Goal: Task Accomplishment & Management: Use online tool/utility

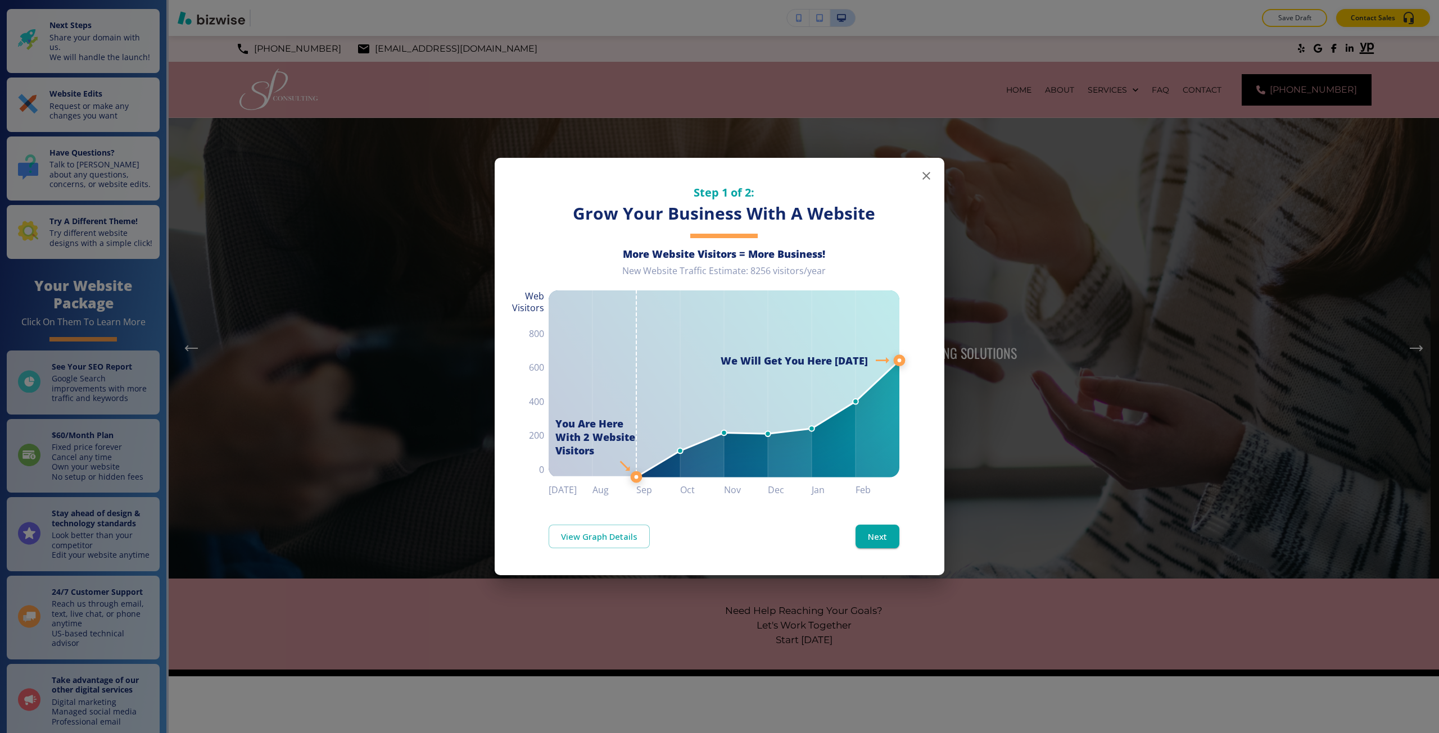
click at [1038, 147] on div "Step 1 of 2: Grow Your Business With A Website More Website Visitors = More Bus…" at bounding box center [719, 366] width 1439 height 733
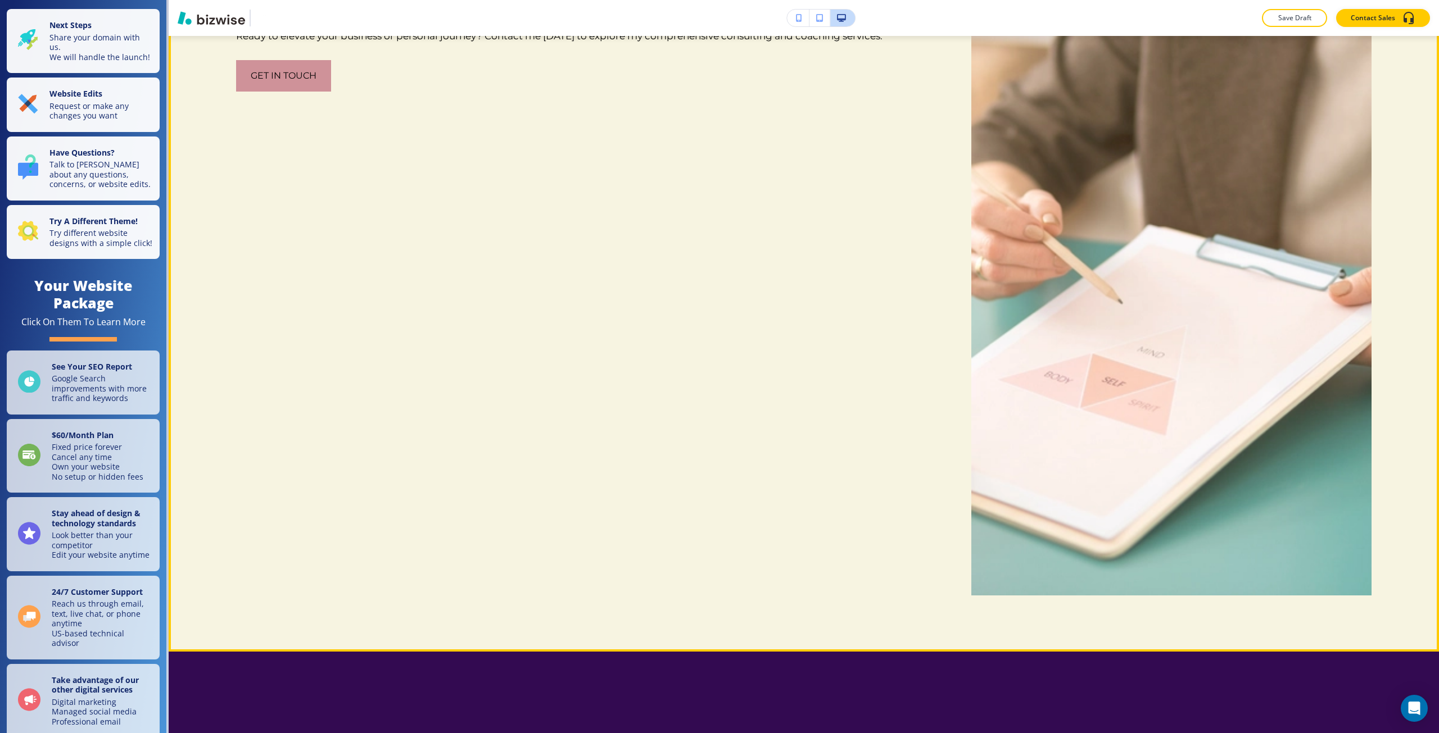
scroll to position [2080, 0]
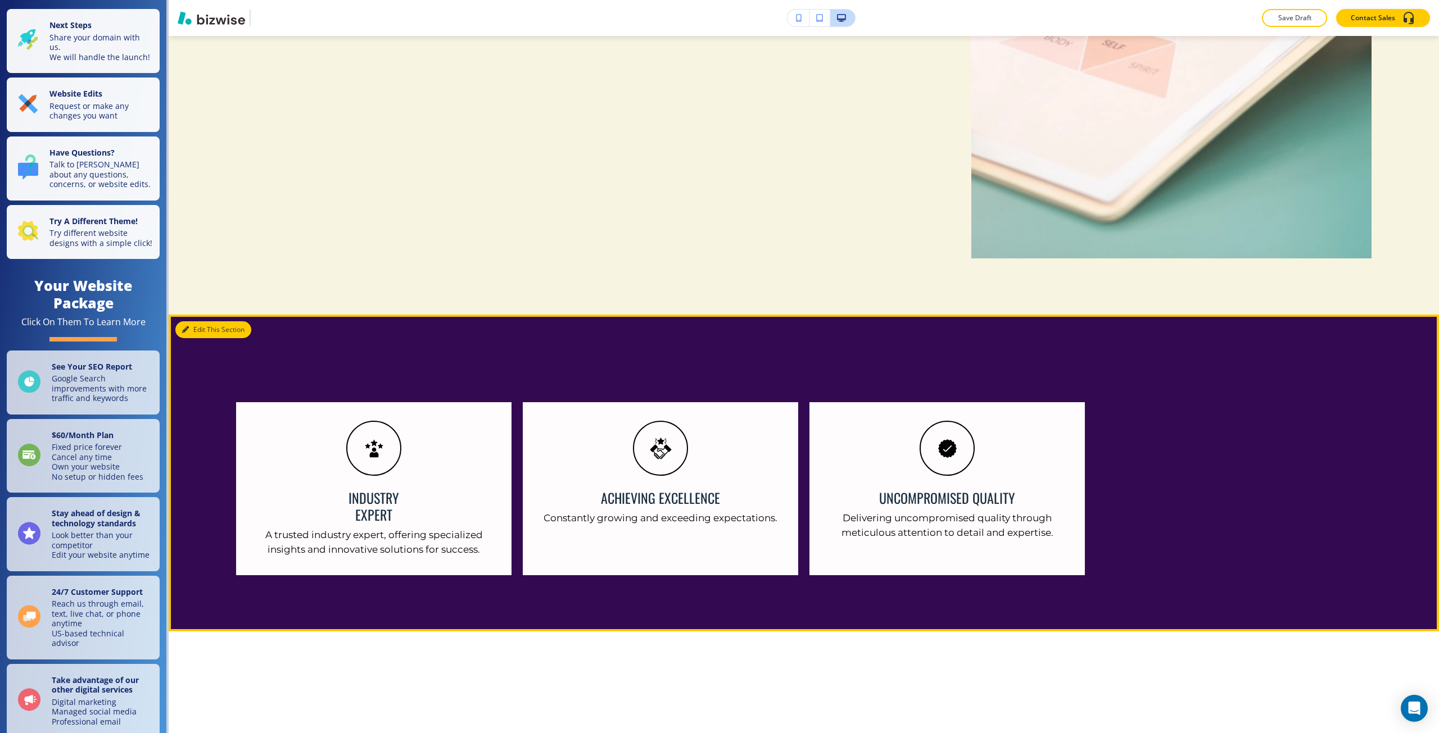
click at [193, 321] on button "Edit This Section" at bounding box center [213, 329] width 76 height 17
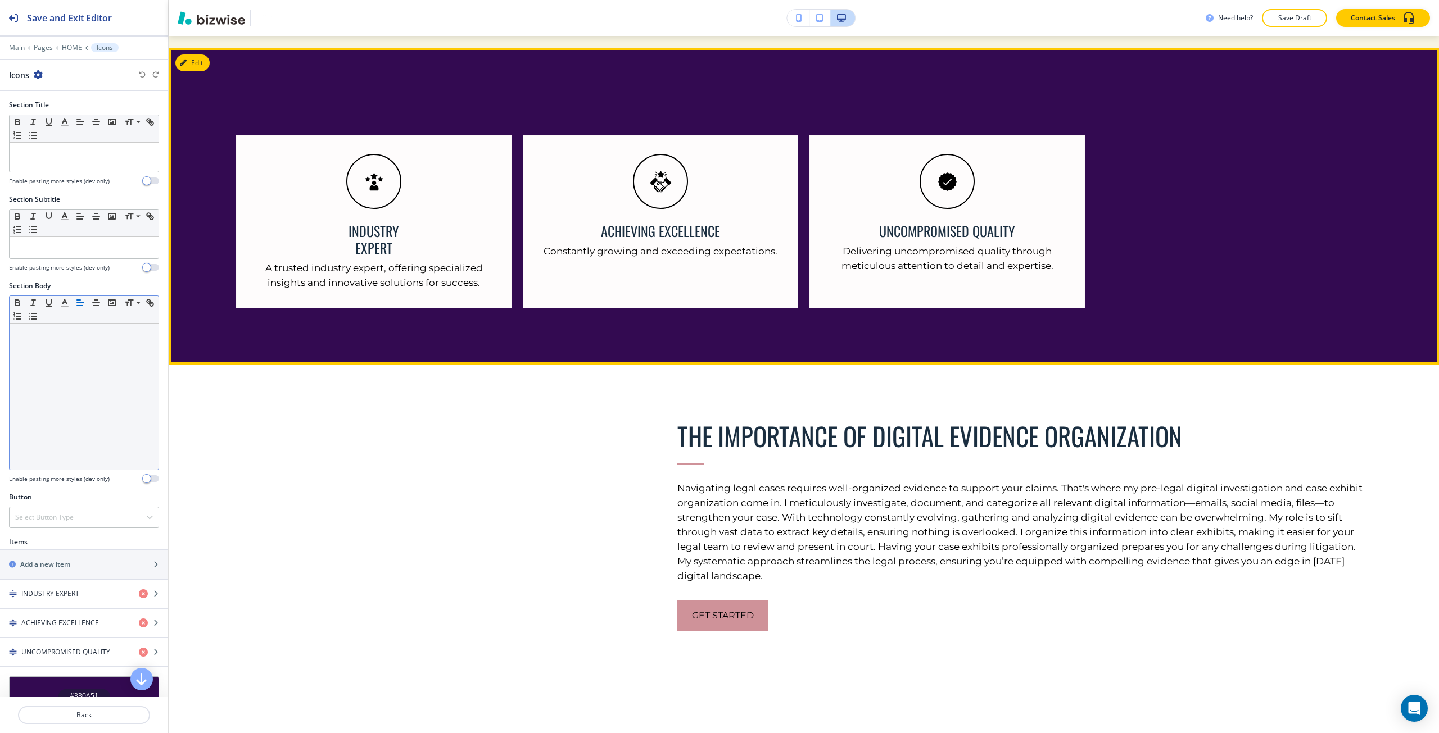
scroll to position [2349, 0]
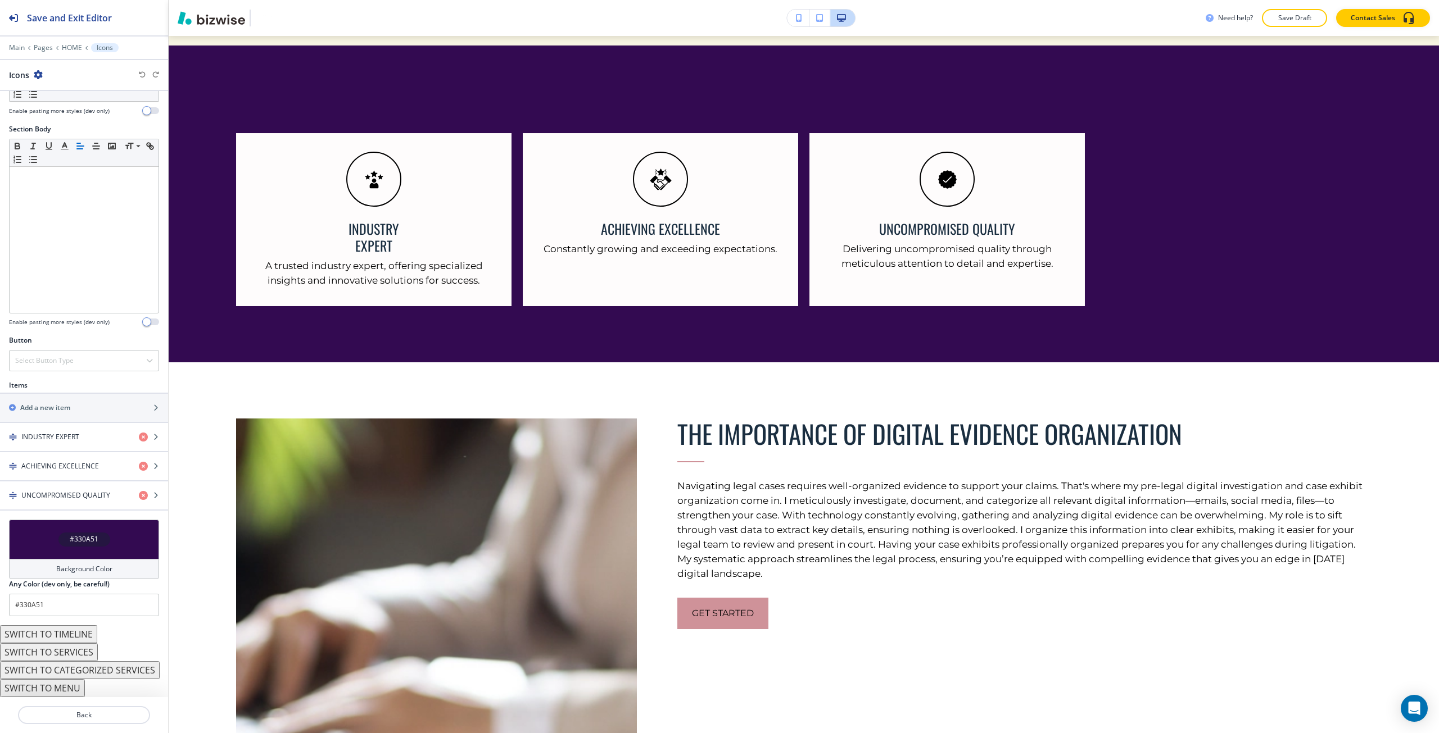
click at [58, 545] on div "#330A51" at bounding box center [84, 540] width 52 height 14
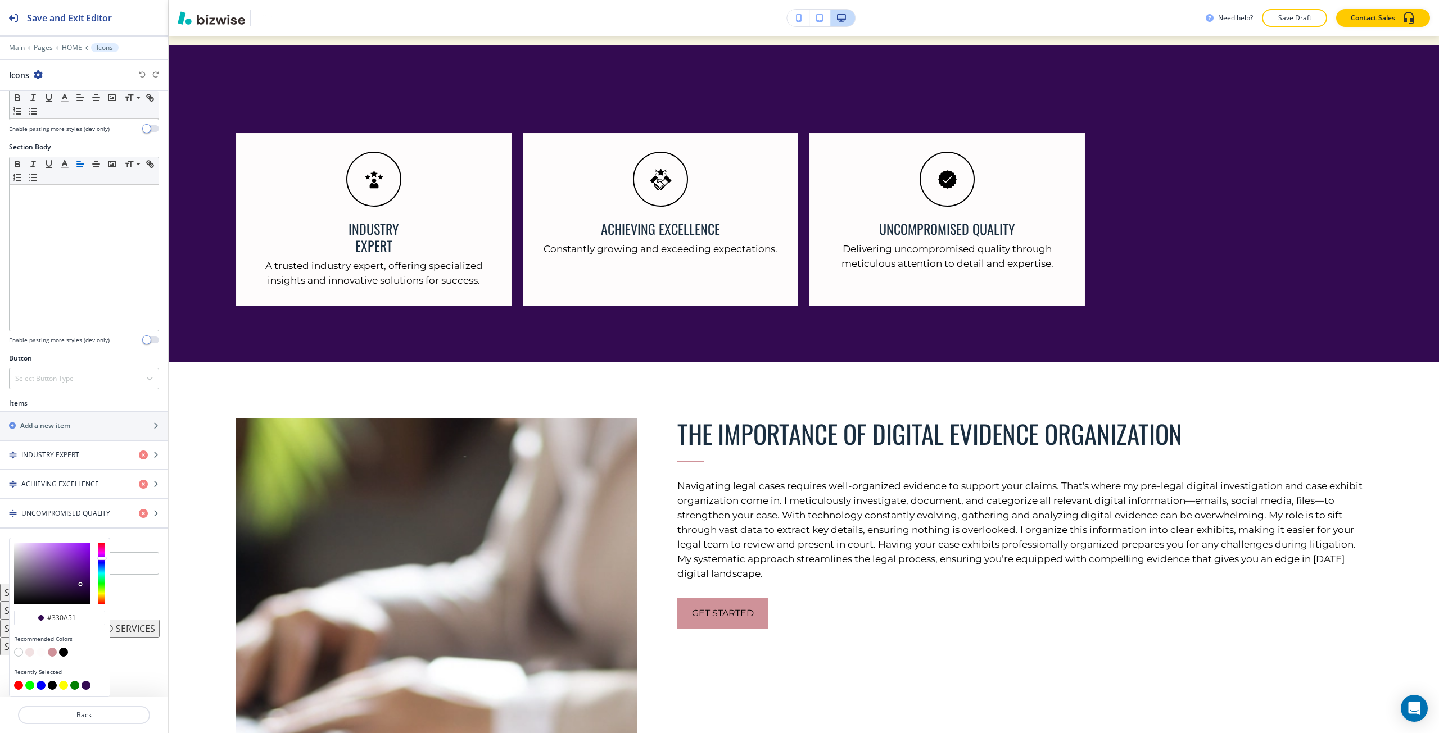
click at [53, 655] on button "button" at bounding box center [52, 652] width 9 height 9
type input "#cf9299"
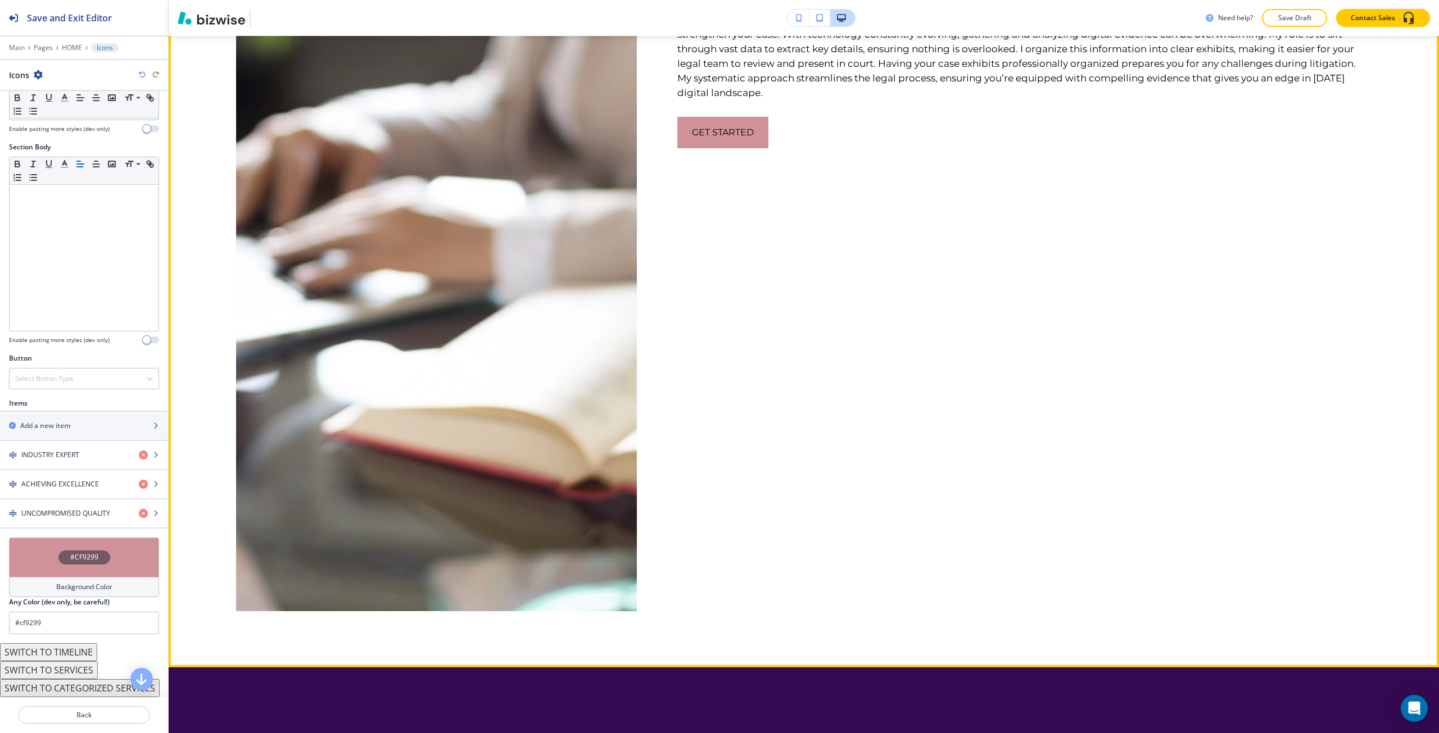
scroll to position [3079, 0]
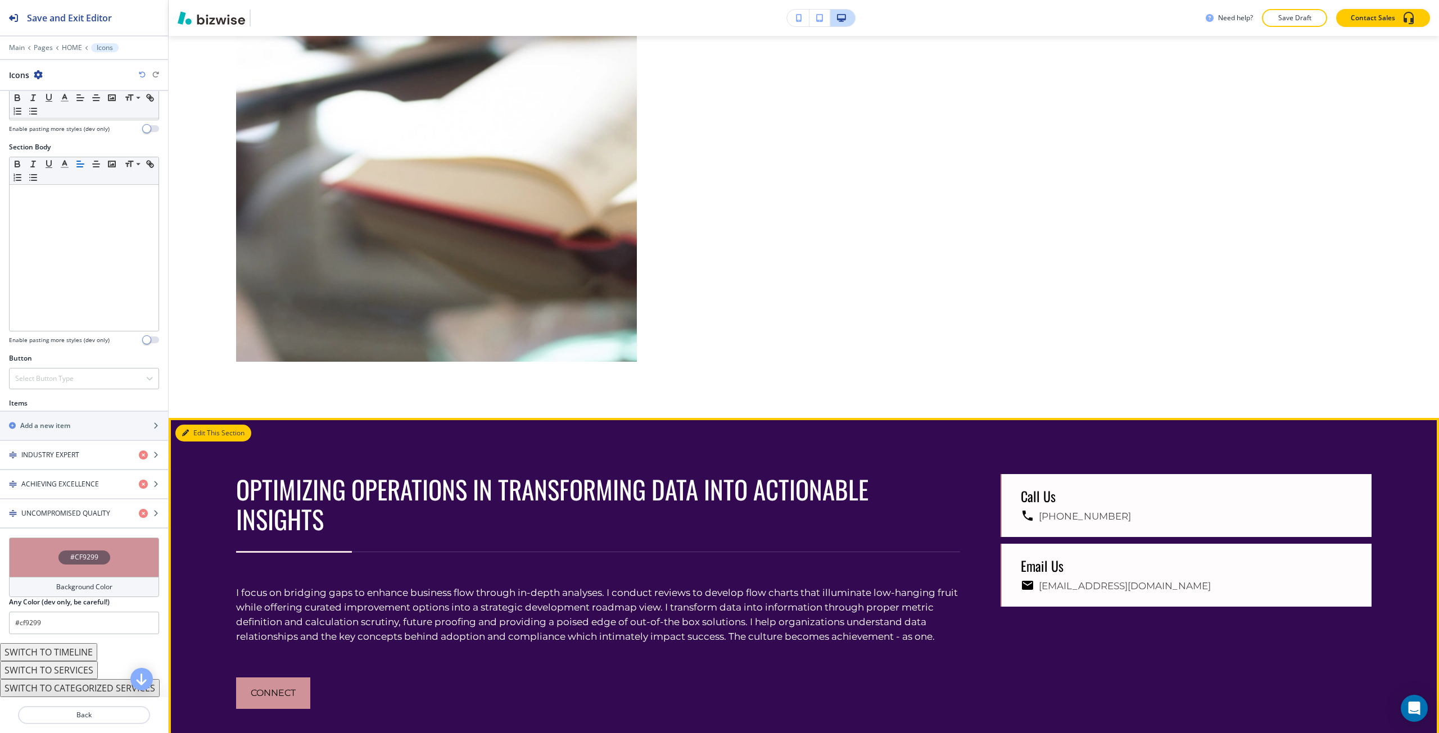
click at [188, 430] on icon "button" at bounding box center [185, 433] width 7 height 7
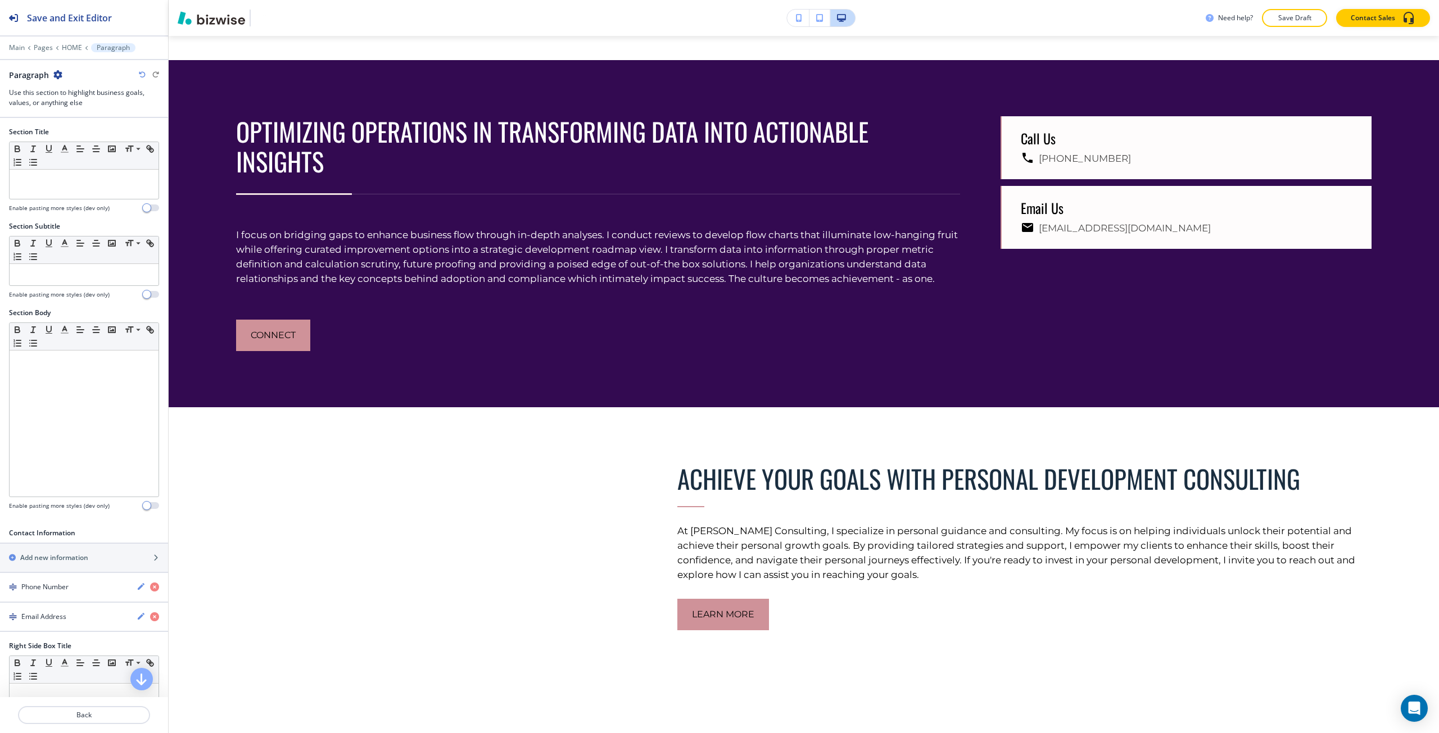
scroll to position [3447, 0]
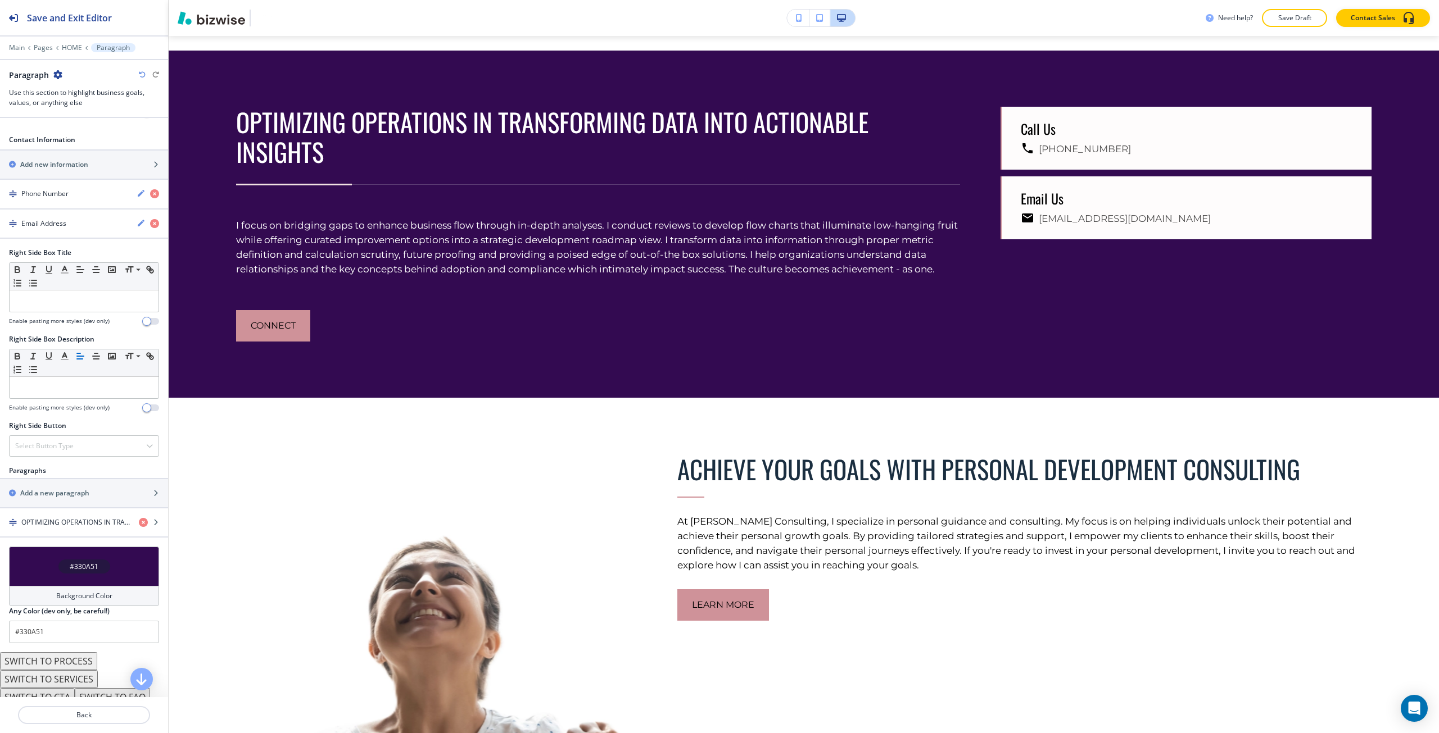
click at [74, 588] on div "Background Color" at bounding box center [84, 596] width 150 height 20
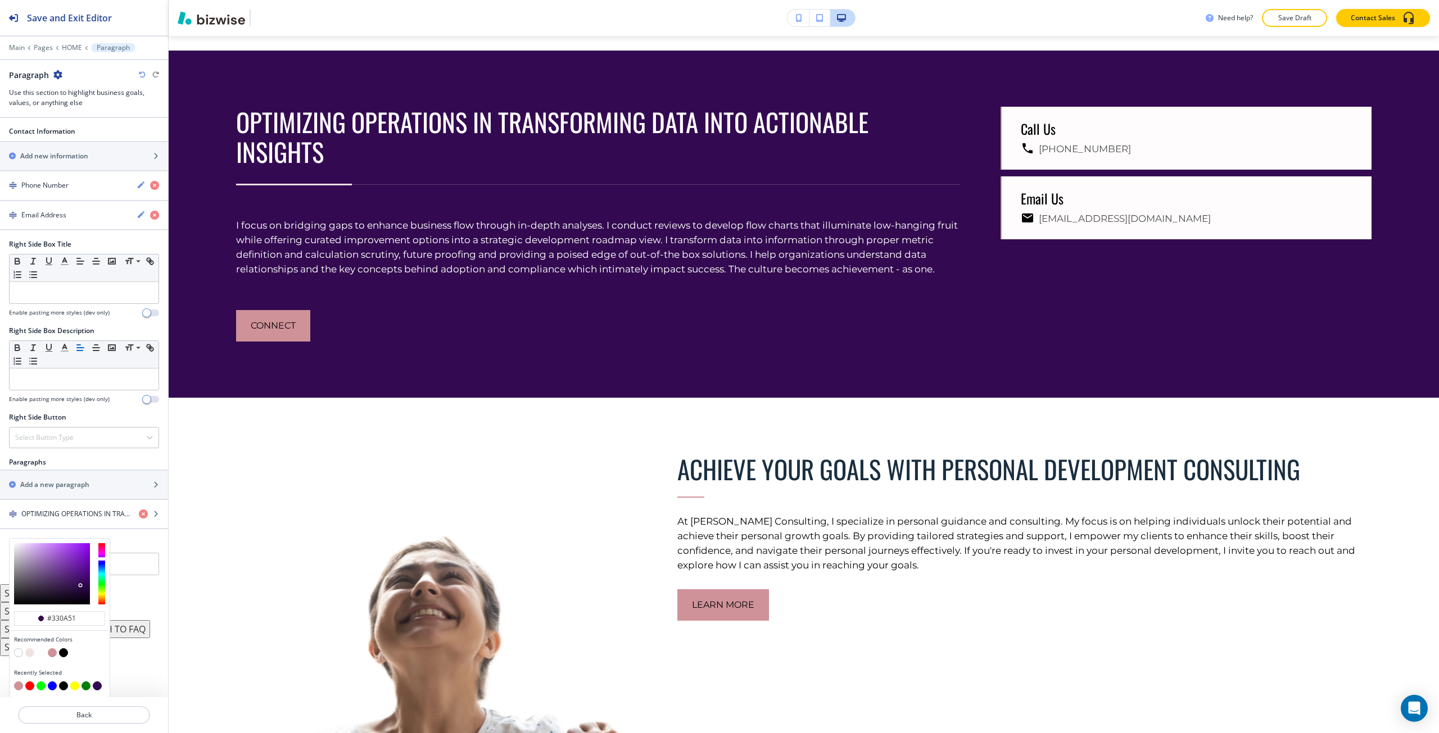
scroll to position [402, 0]
click at [53, 656] on button "button" at bounding box center [52, 652] width 9 height 9
type input "#cf9299"
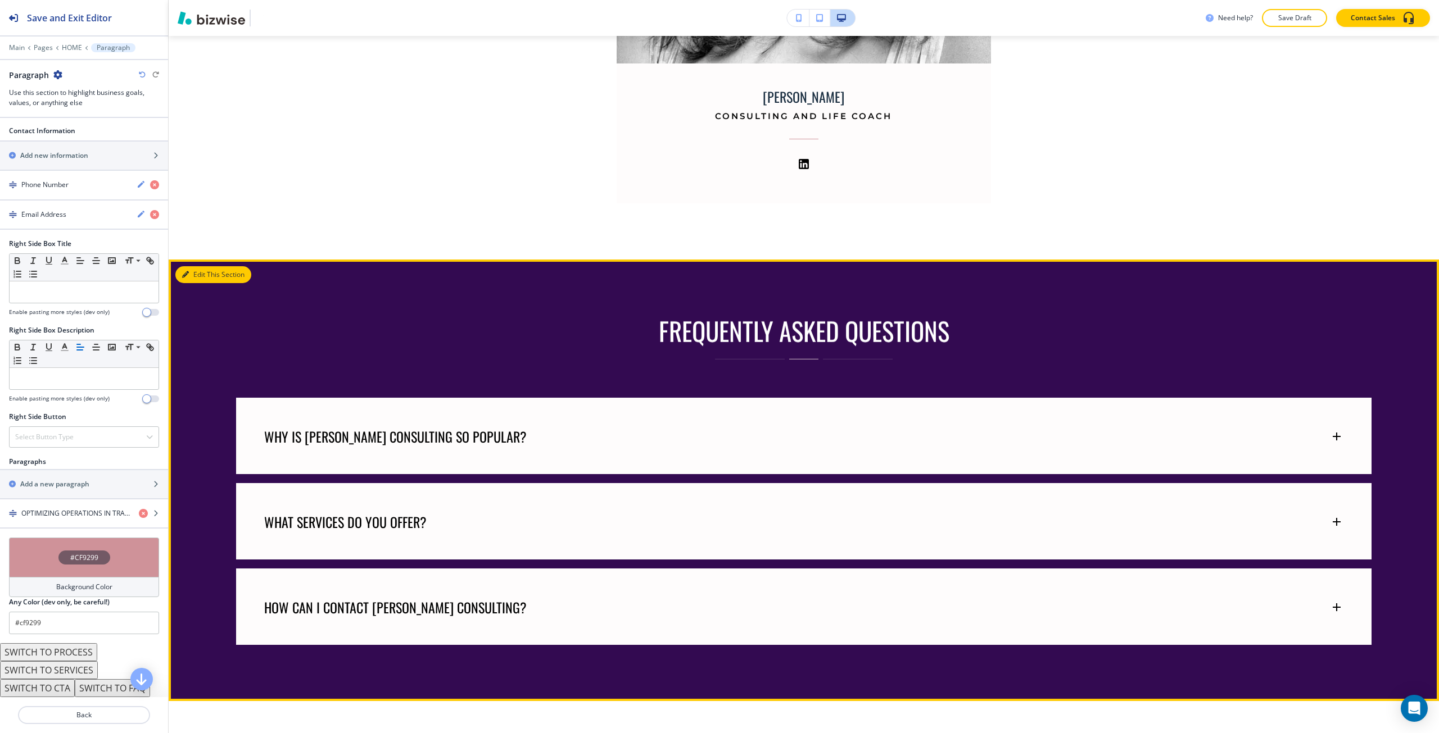
click at [185, 271] on icon "button" at bounding box center [185, 274] width 7 height 7
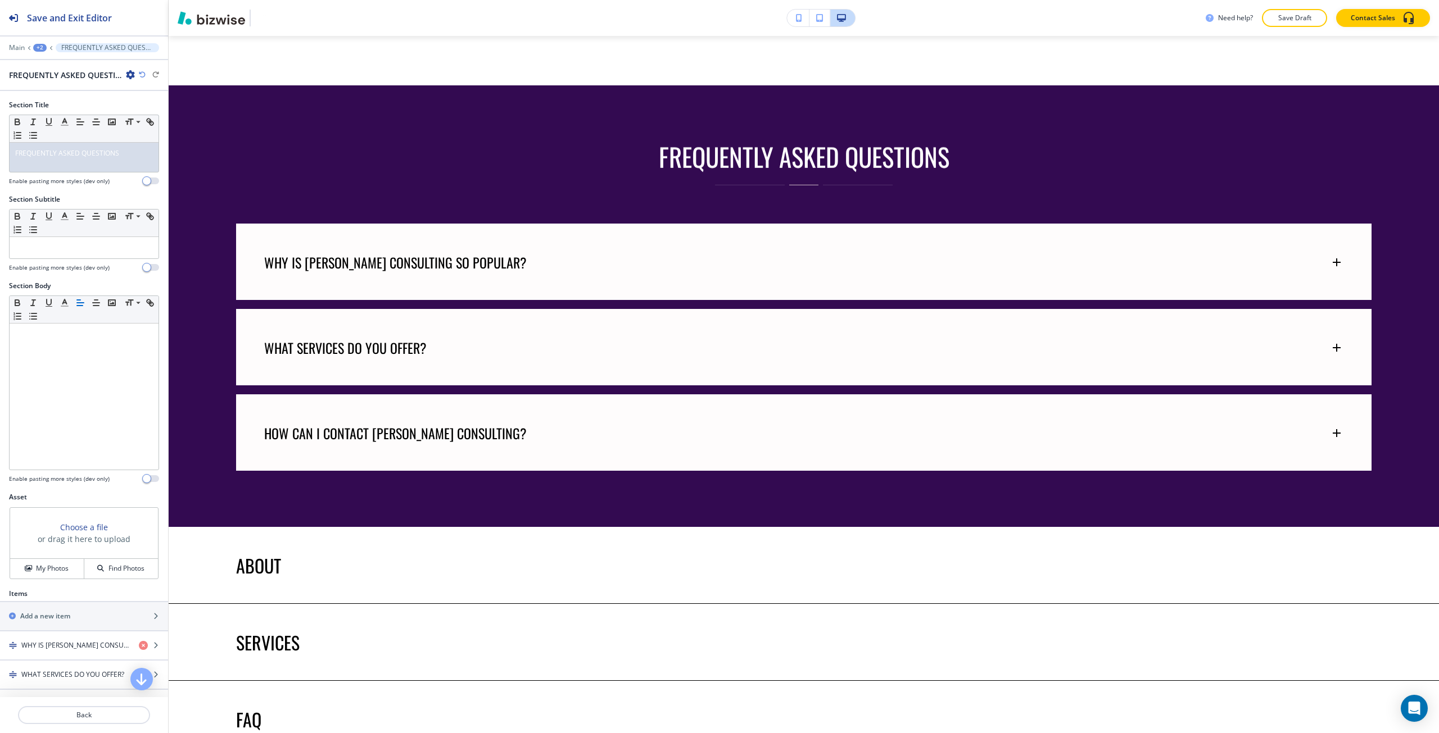
scroll to position [5166, 0]
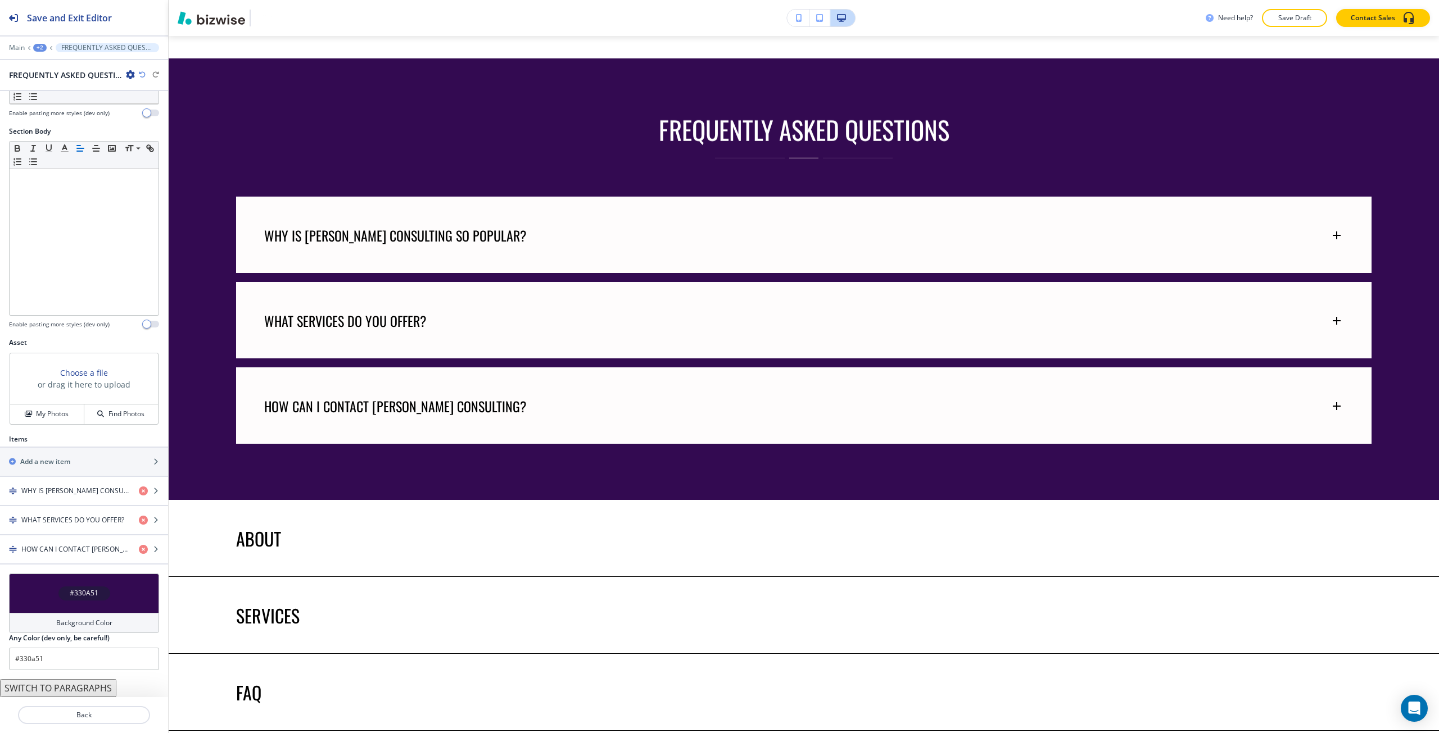
click at [69, 621] on h4 "Background Color" at bounding box center [84, 623] width 56 height 10
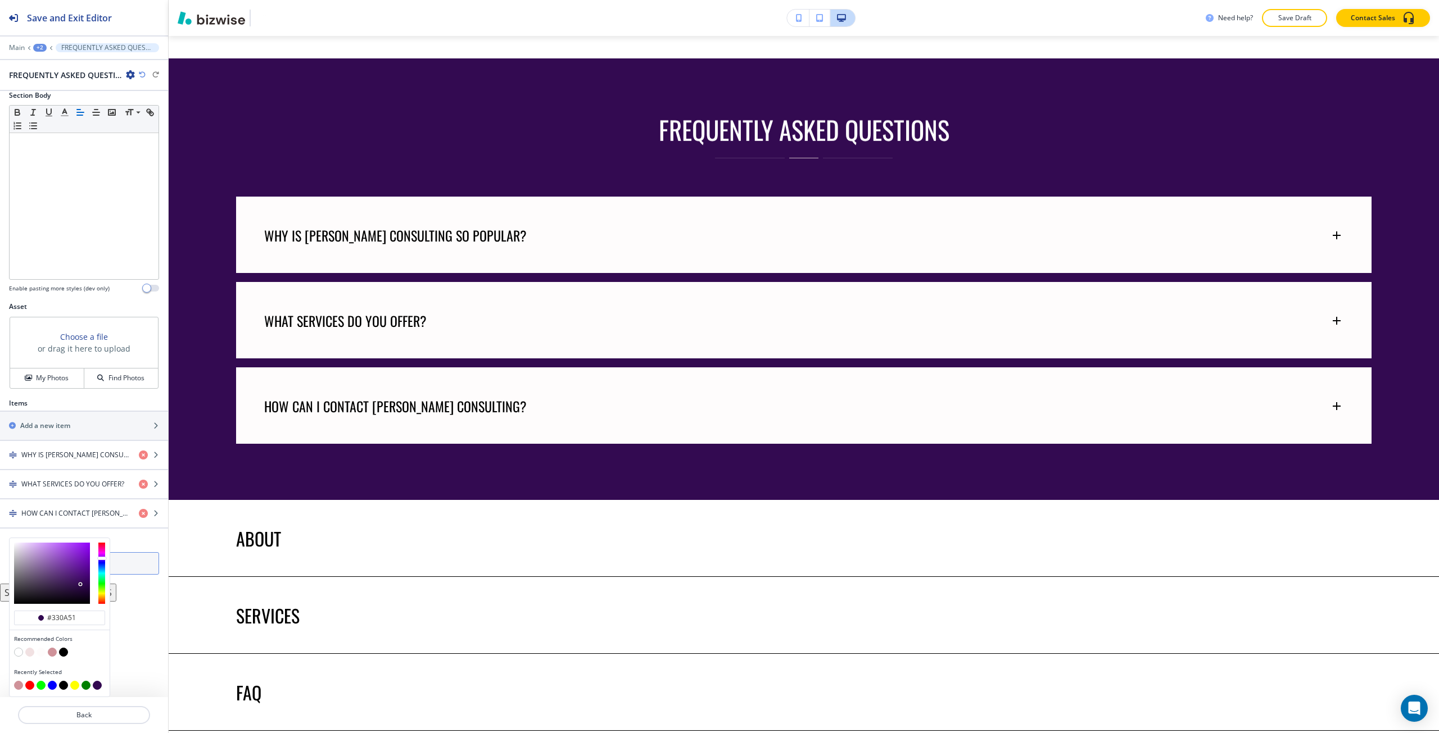
click at [53, 651] on button "button" at bounding box center [52, 652] width 9 height 9
type input "#cf9299"
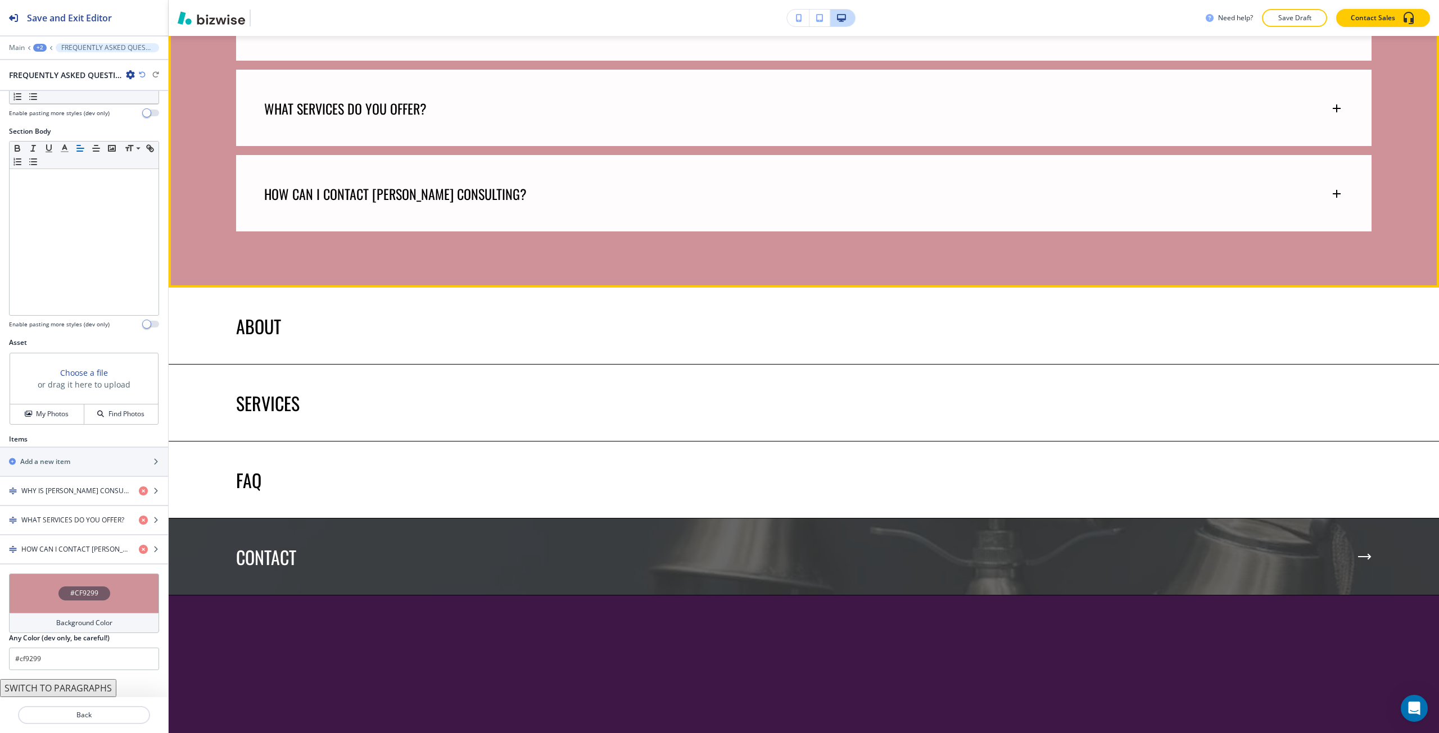
scroll to position [5447, 0]
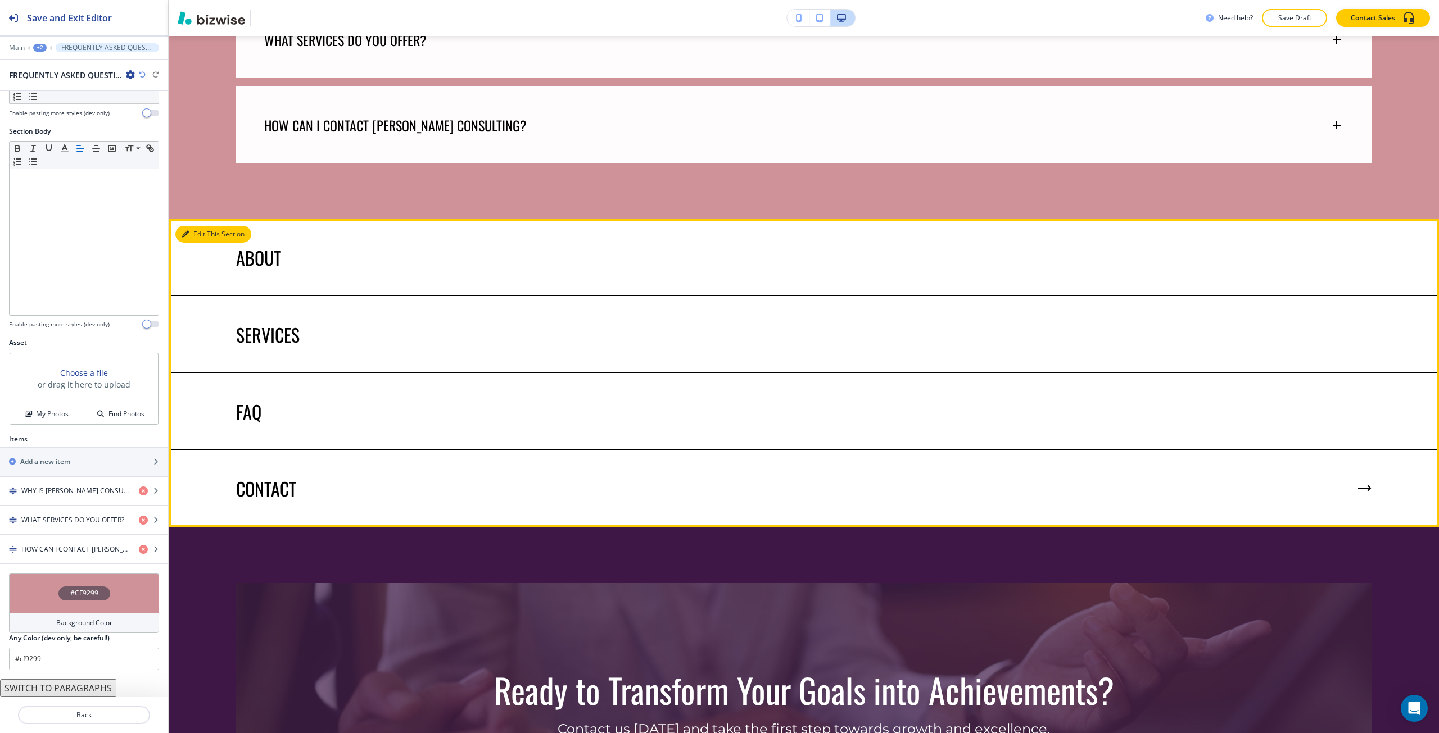
click at [186, 231] on icon "button" at bounding box center [185, 234] width 7 height 7
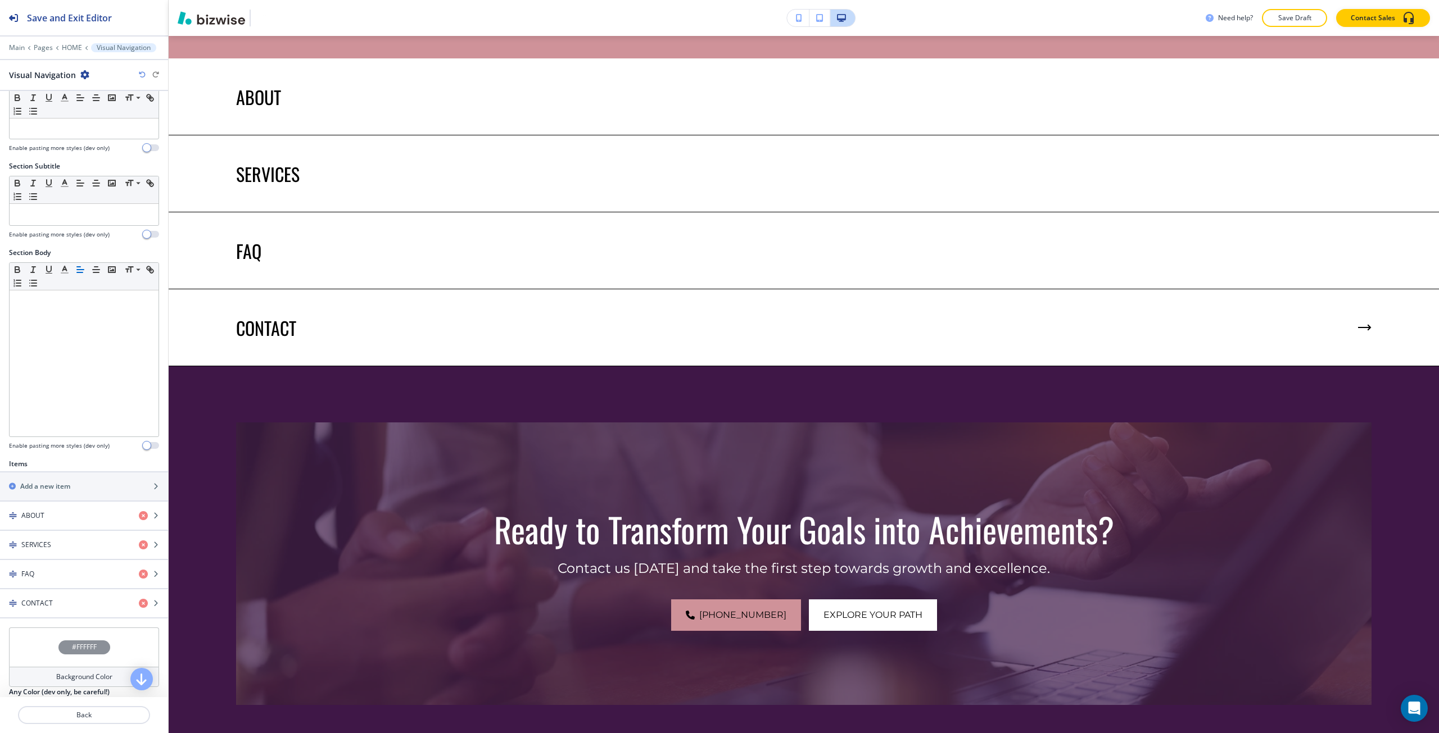
scroll to position [101, 0]
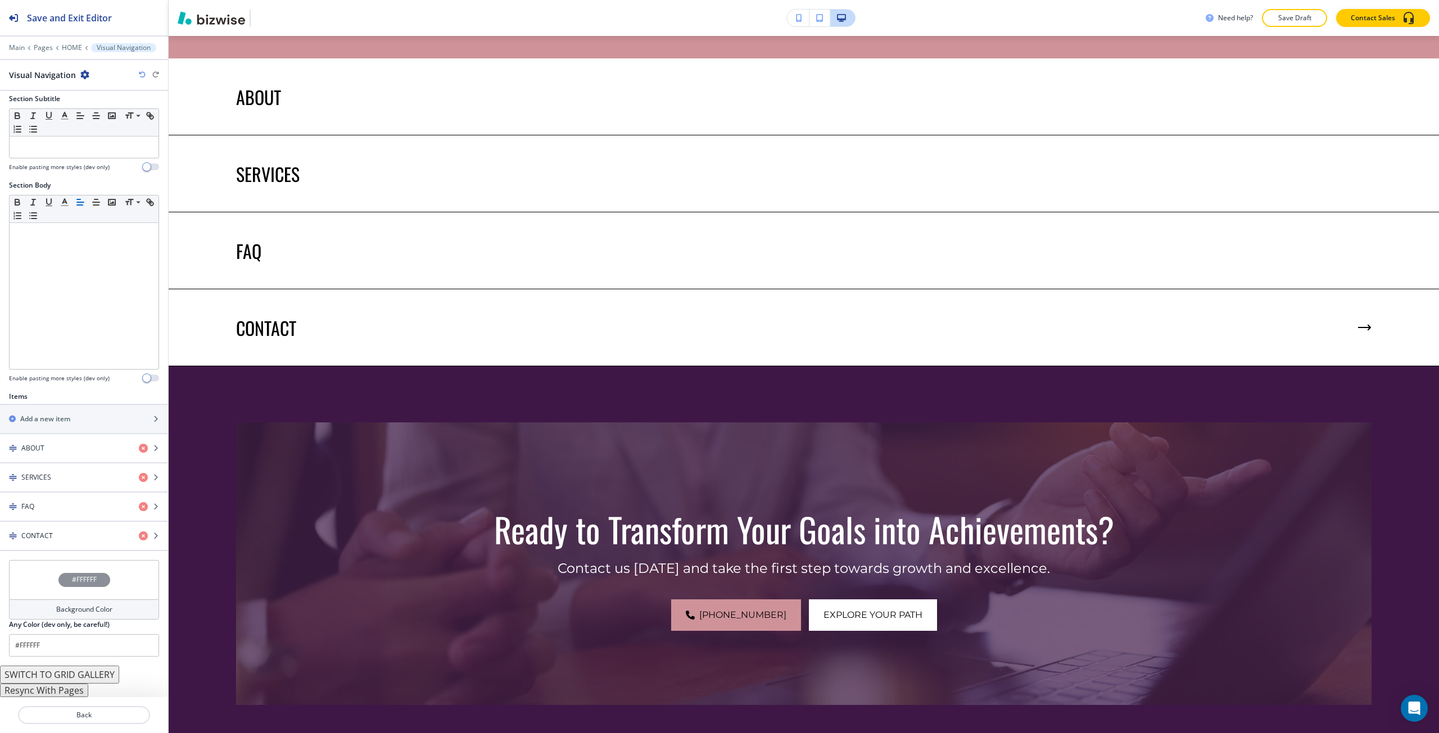
click at [61, 588] on div "#FFFFFF" at bounding box center [84, 579] width 150 height 39
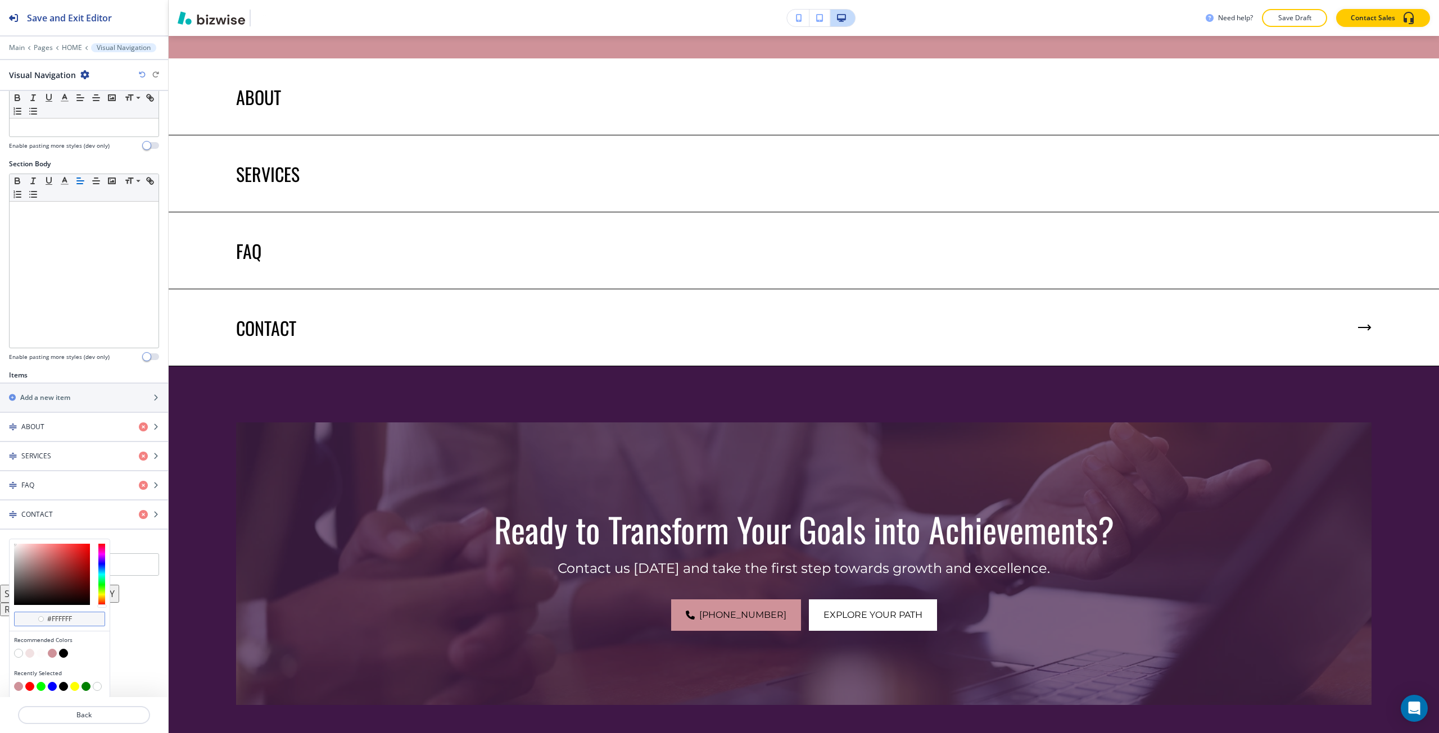
scroll to position [123, 0]
click at [40, 655] on button "button" at bounding box center [41, 652] width 9 height 9
type input "#fefcfc"
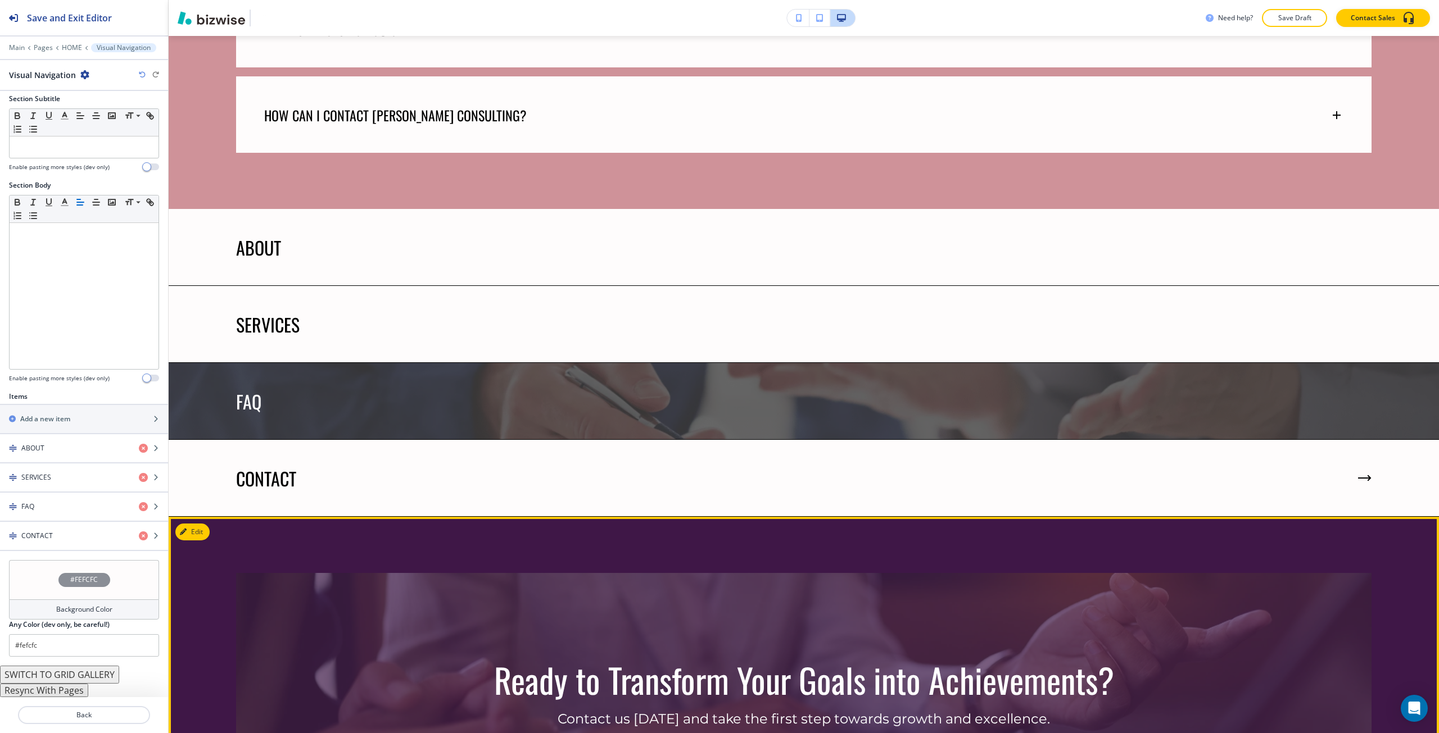
scroll to position [5720, 0]
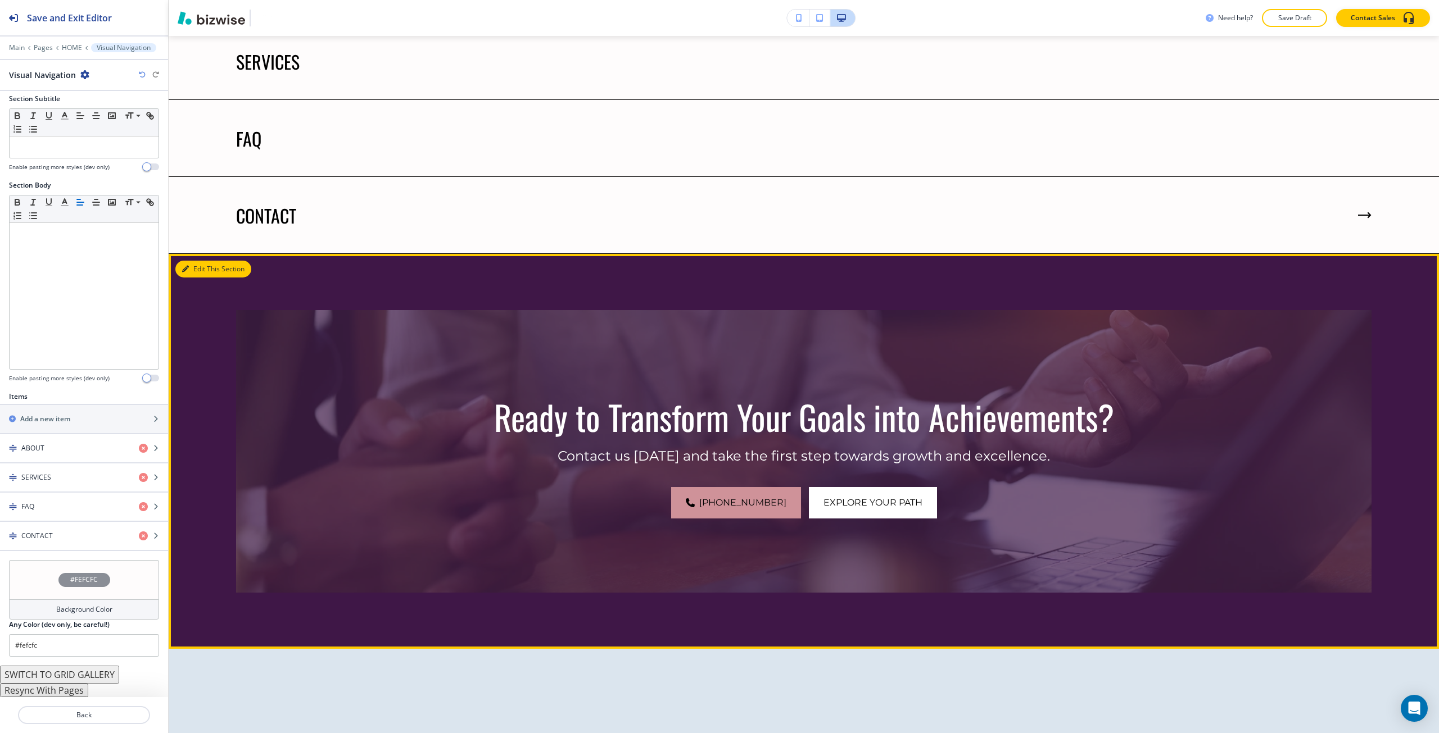
click at [202, 261] on button "Edit This Section" at bounding box center [213, 269] width 76 height 17
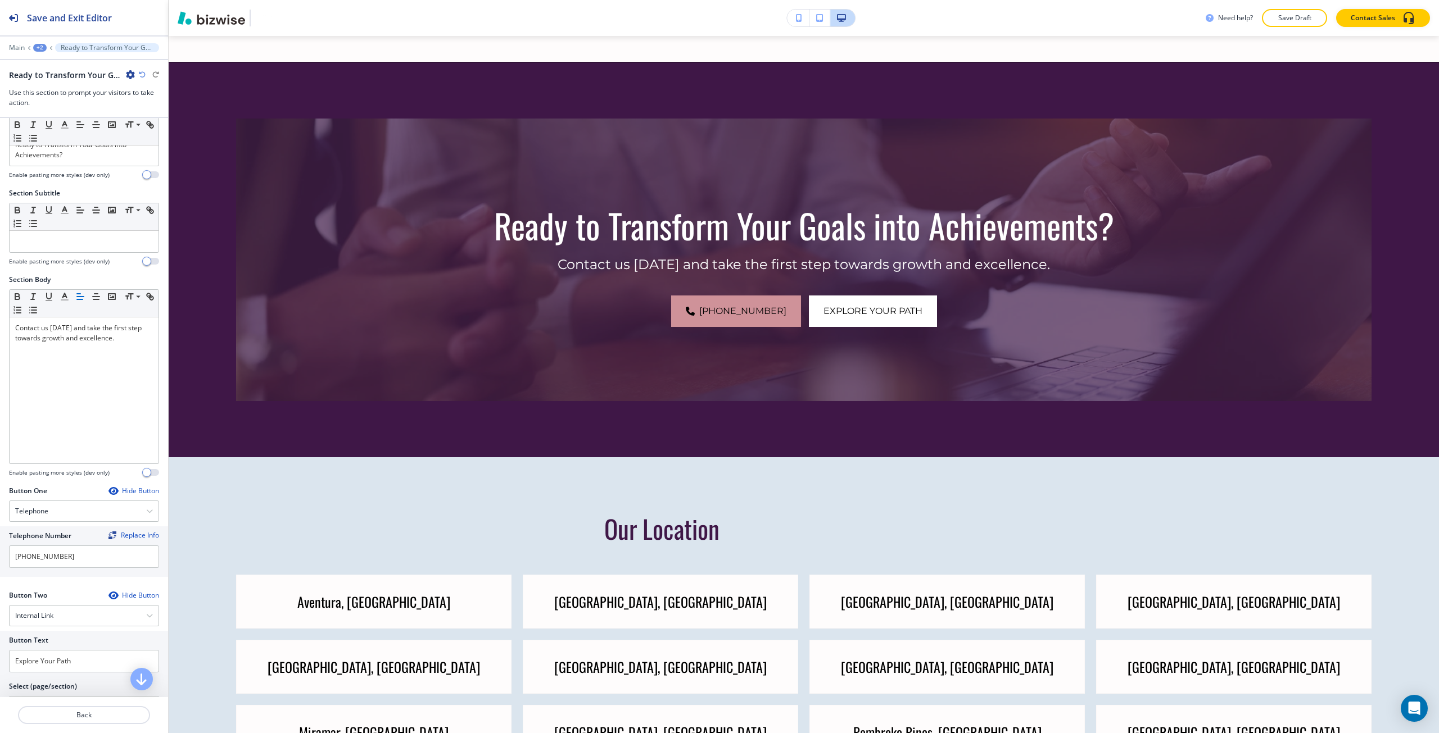
scroll to position [5916, 0]
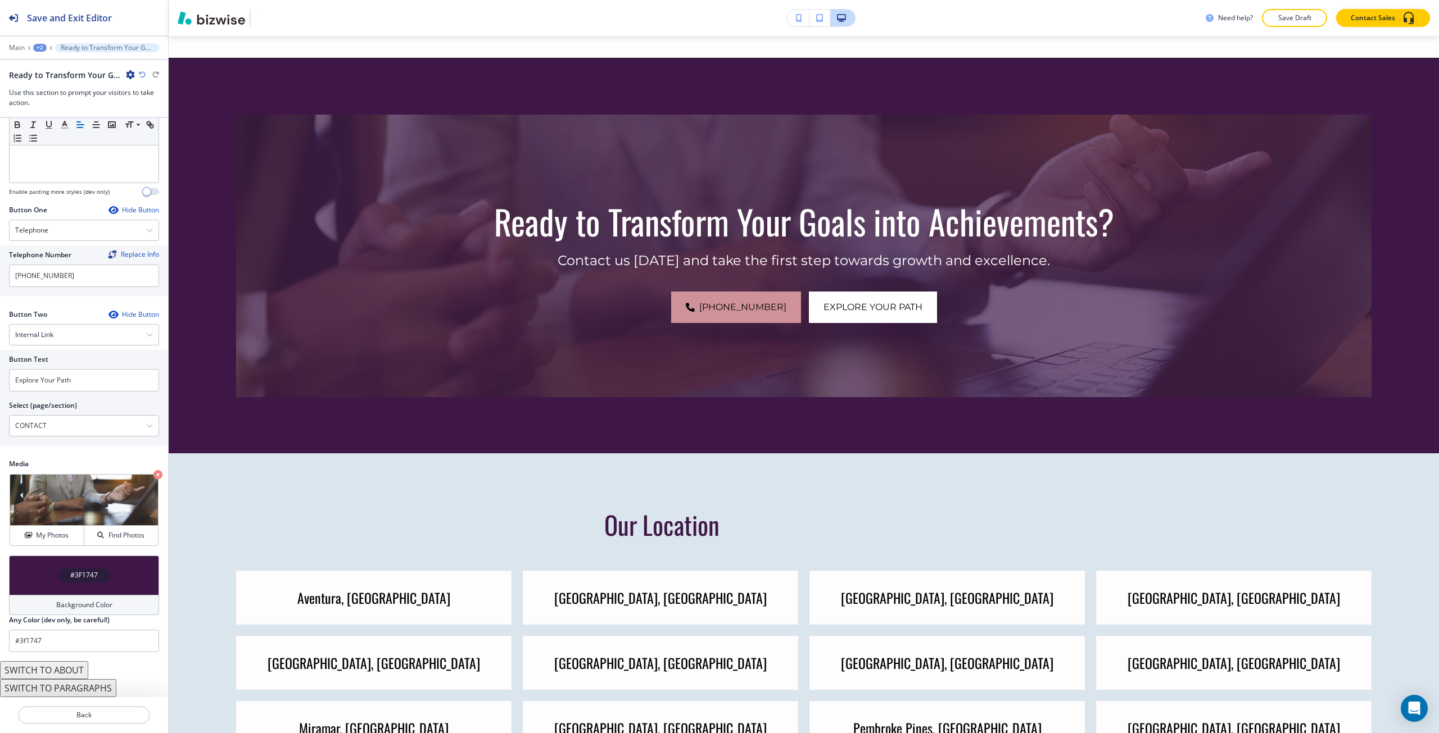
click at [91, 568] on div "#3F1747" at bounding box center [84, 575] width 150 height 39
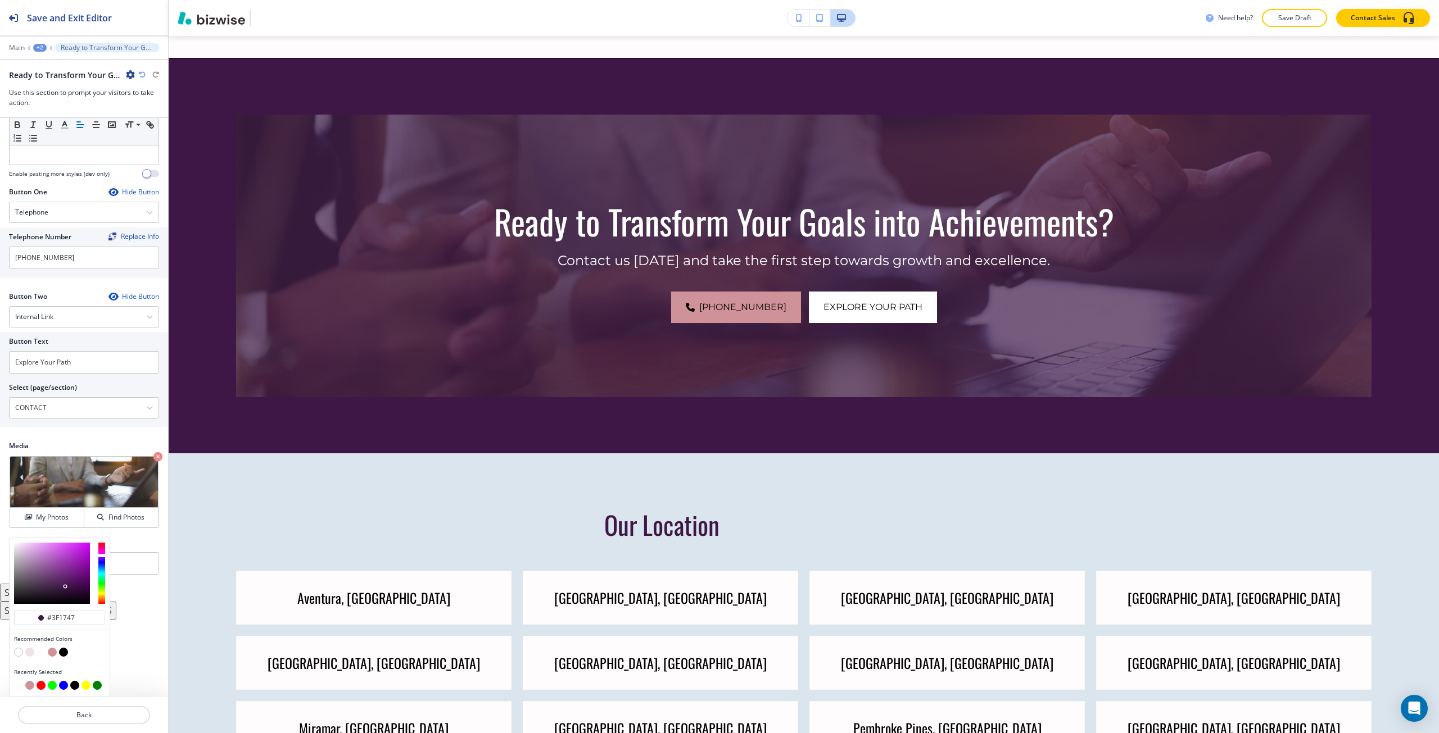
click at [29, 654] on button "button" at bounding box center [29, 652] width 9 height 9
type input "#f1e1e2"
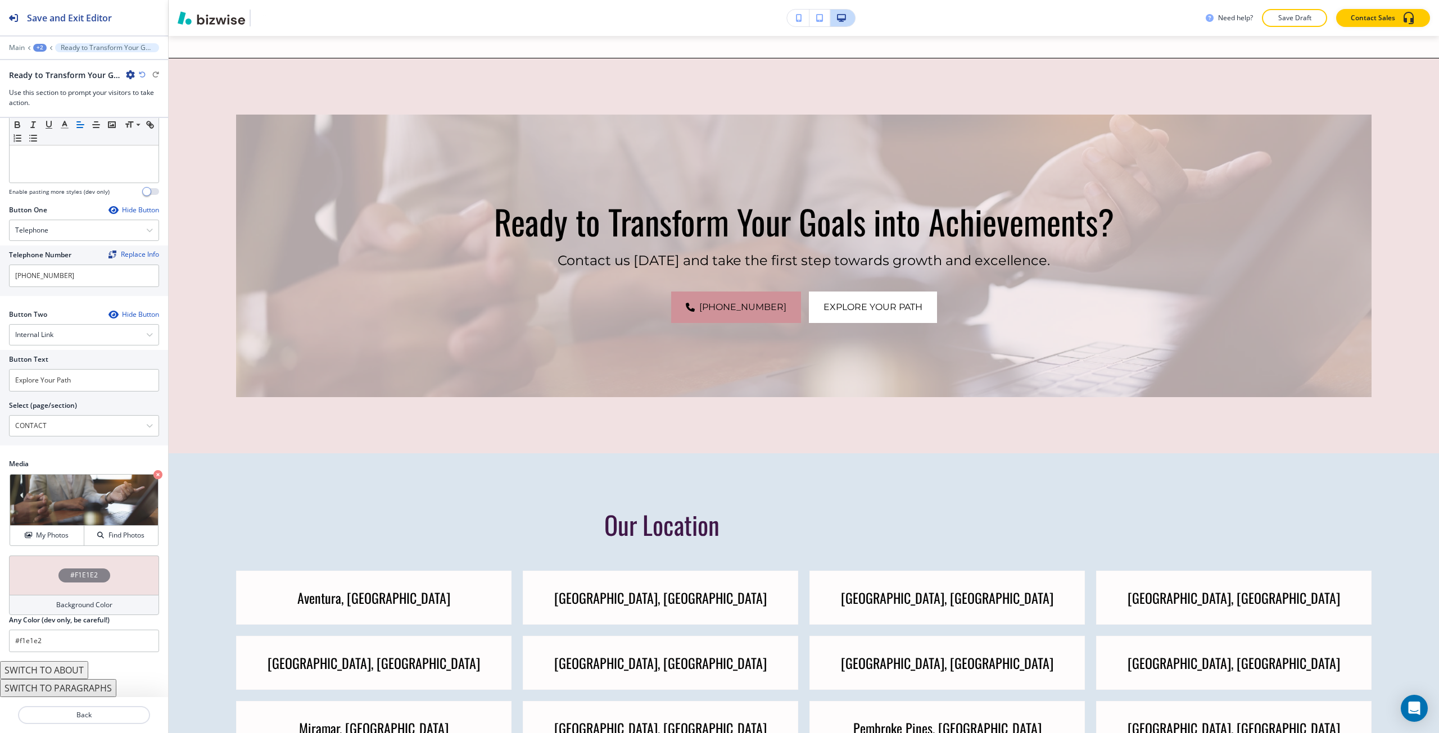
scroll to position [316, 0]
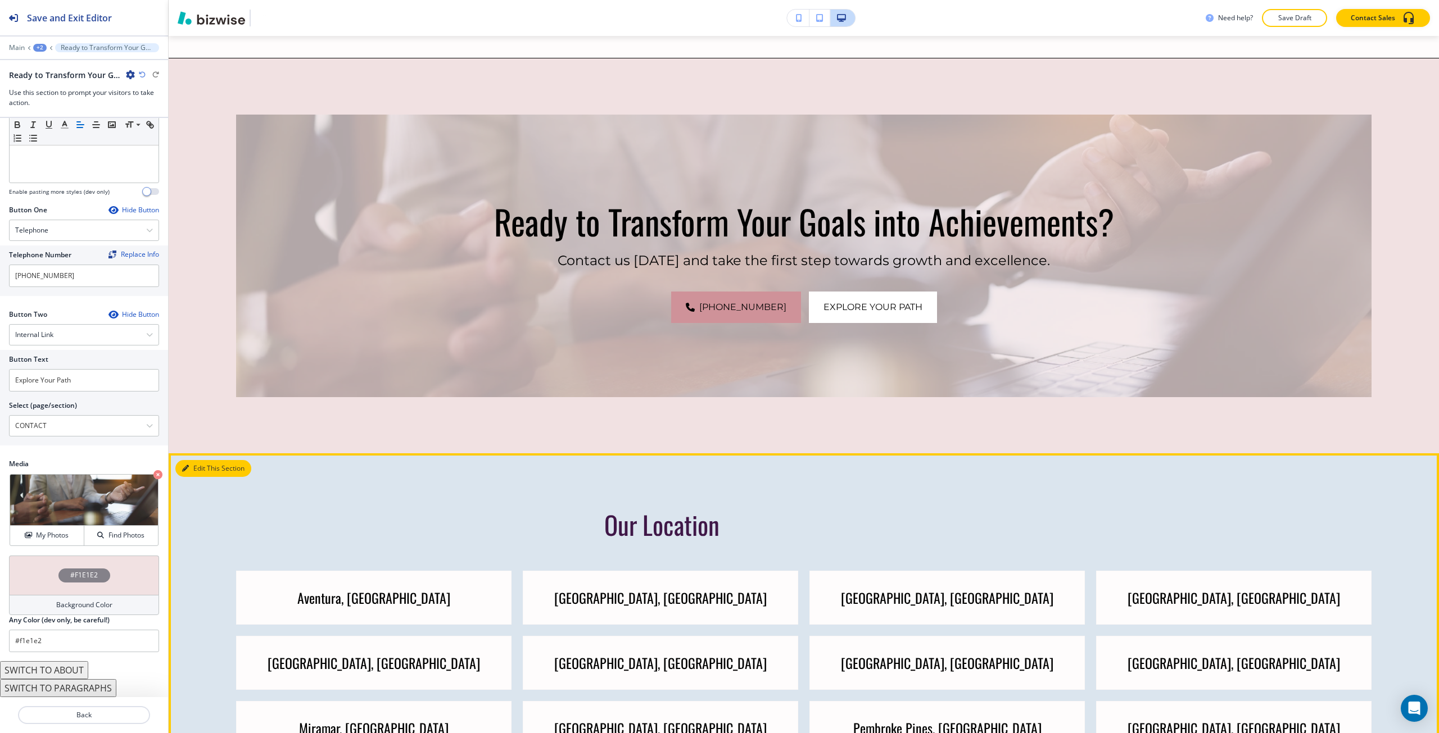
click at [185, 465] on icon "button" at bounding box center [185, 468] width 7 height 7
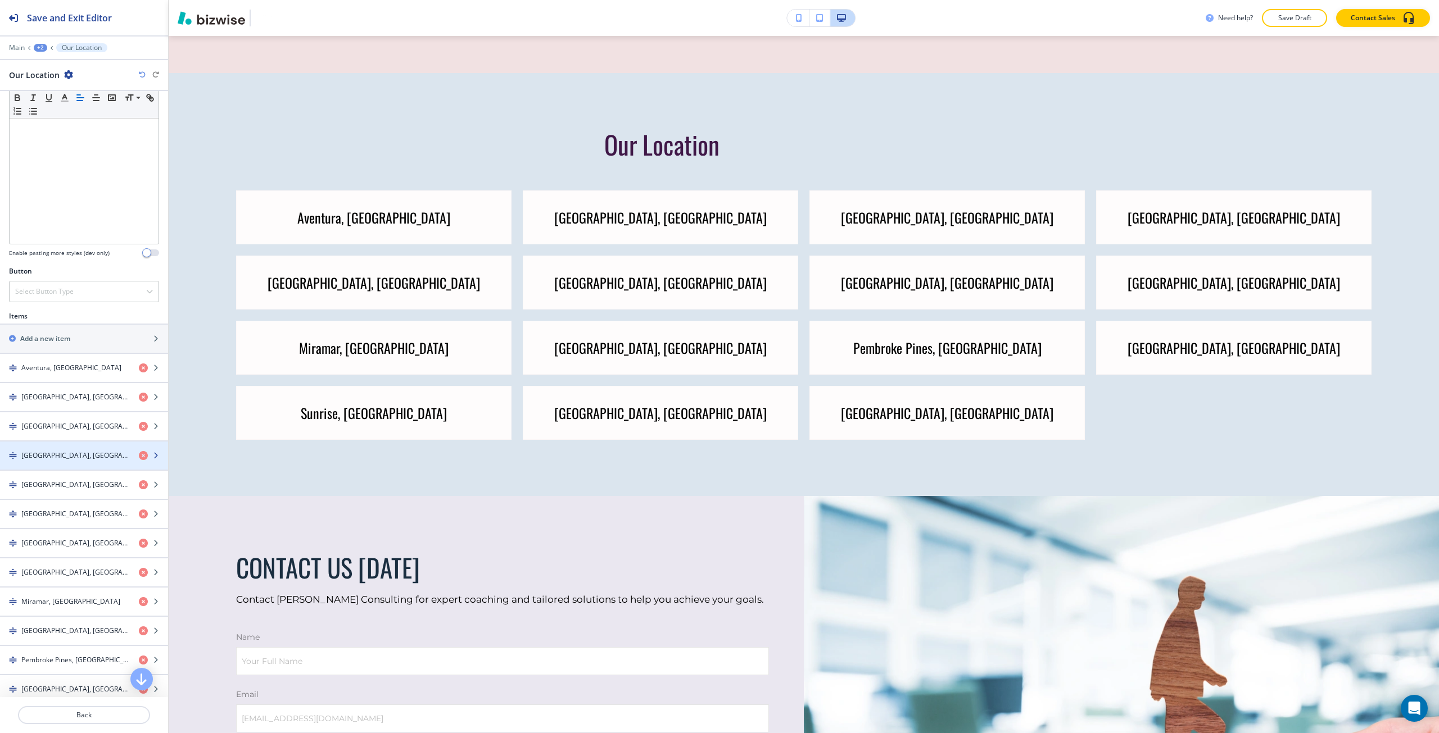
scroll to position [6311, 0]
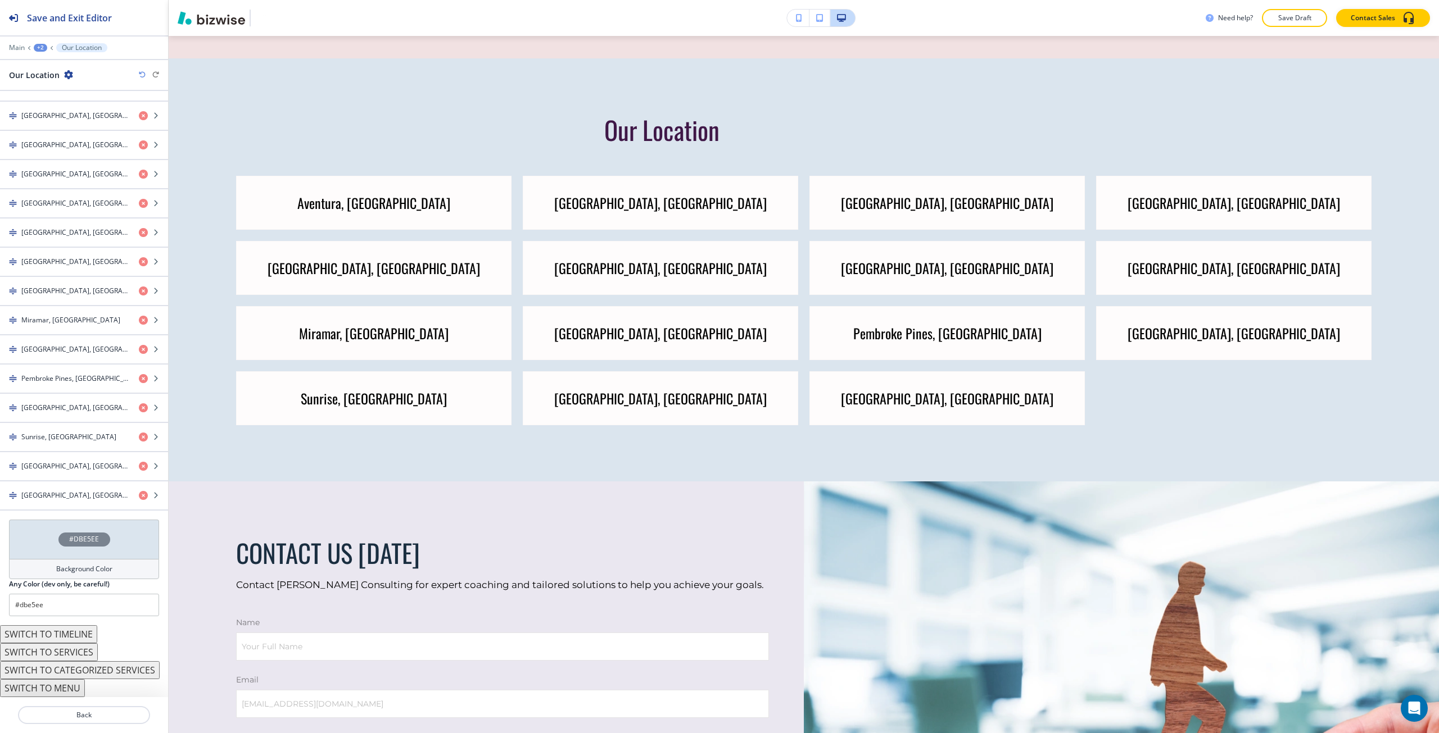
click at [88, 573] on h4 "Background Color" at bounding box center [84, 569] width 56 height 10
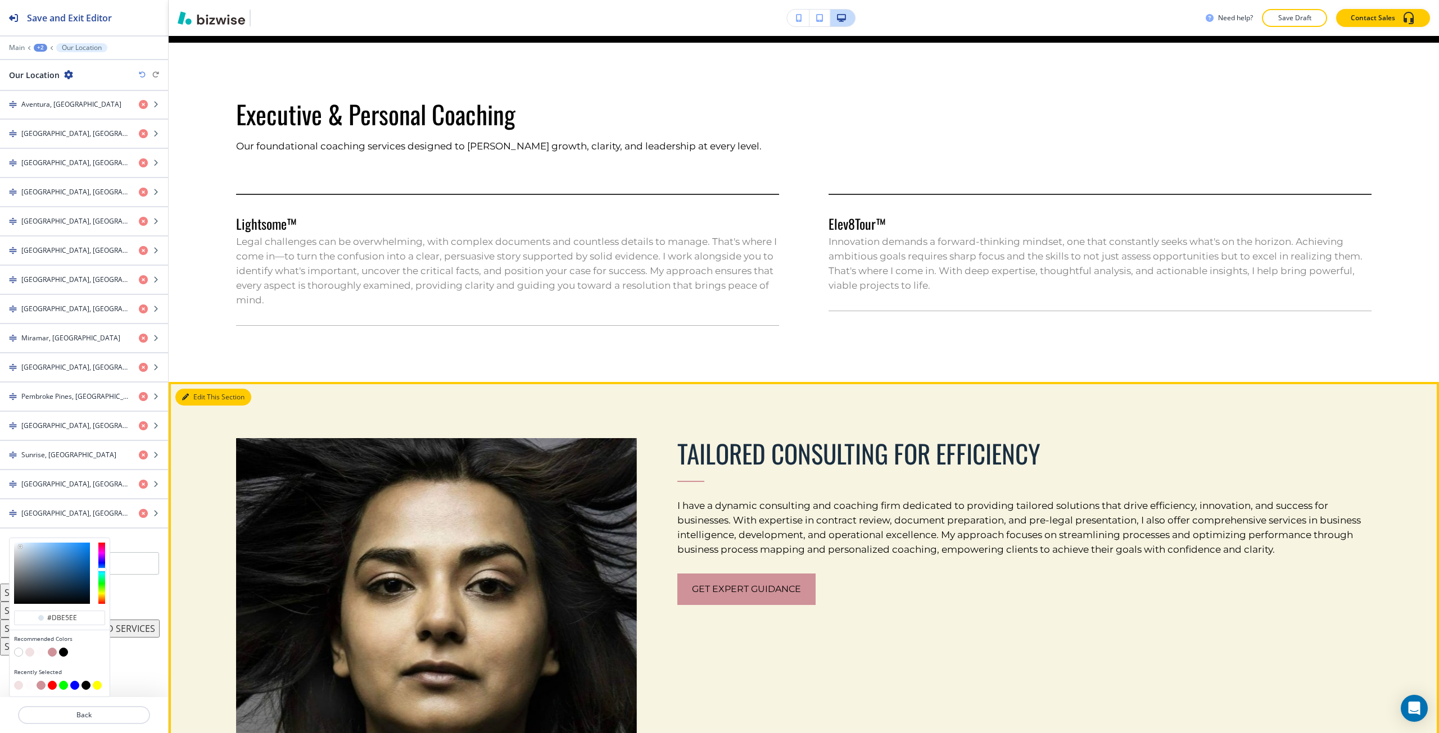
scroll to position [508, 0]
click at [195, 394] on button "Edit This Section" at bounding box center [213, 397] width 76 height 17
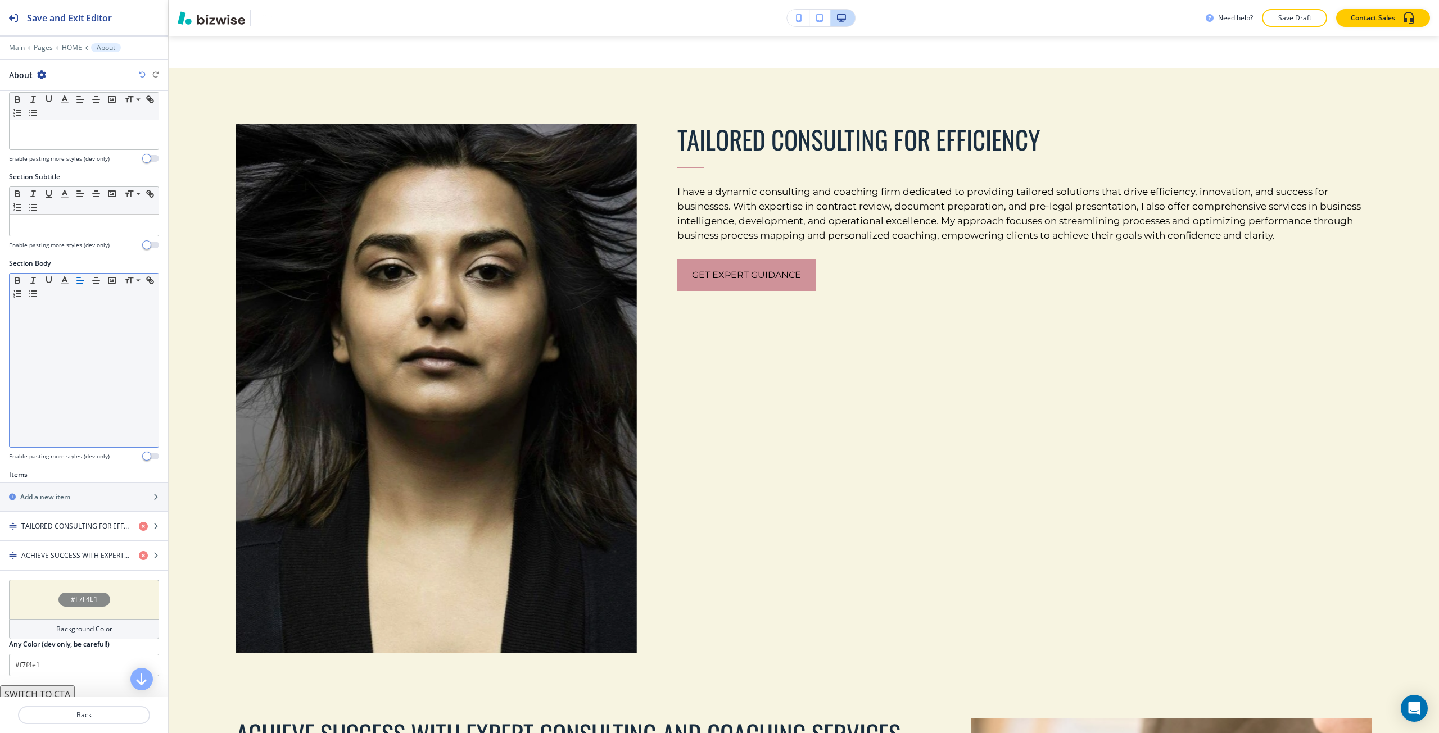
scroll to position [0, 0]
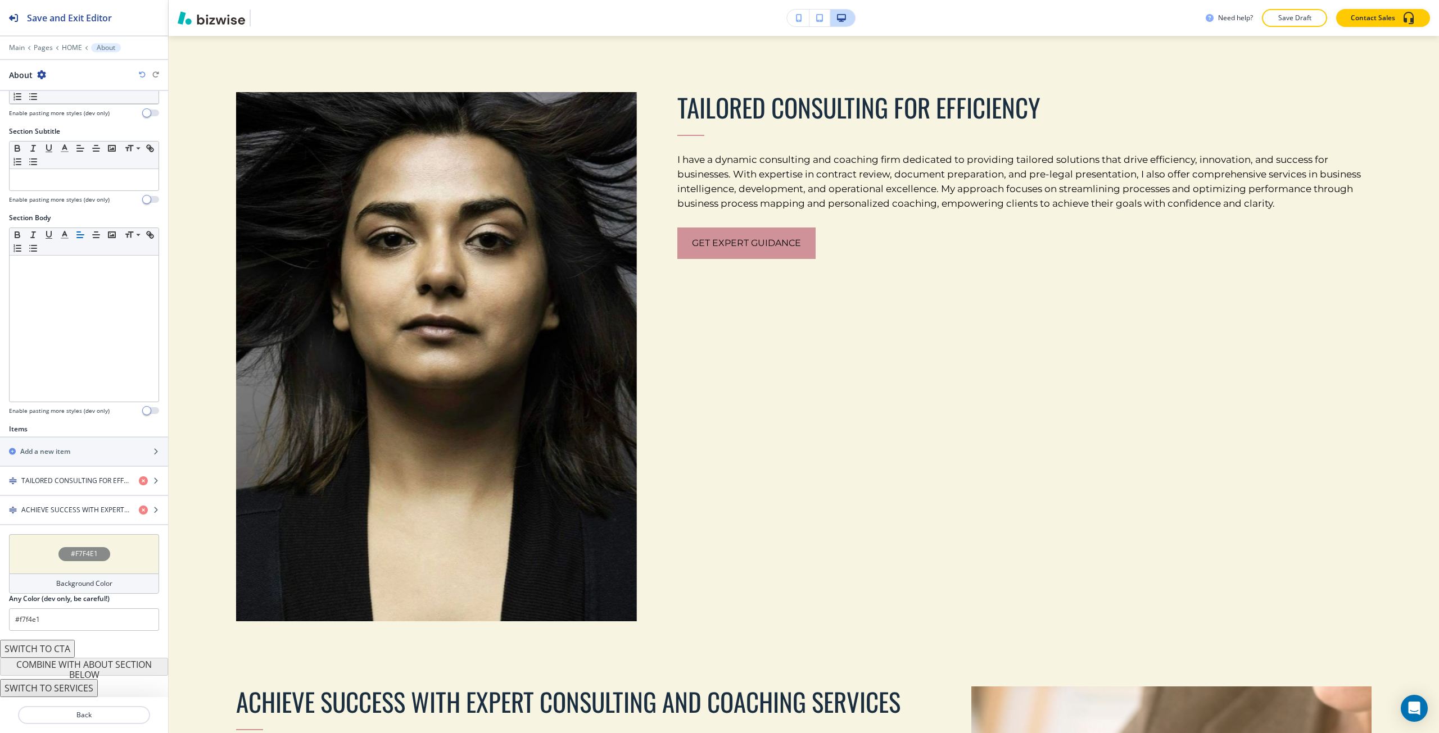
click at [83, 560] on div "#F7F4E1" at bounding box center [84, 554] width 52 height 14
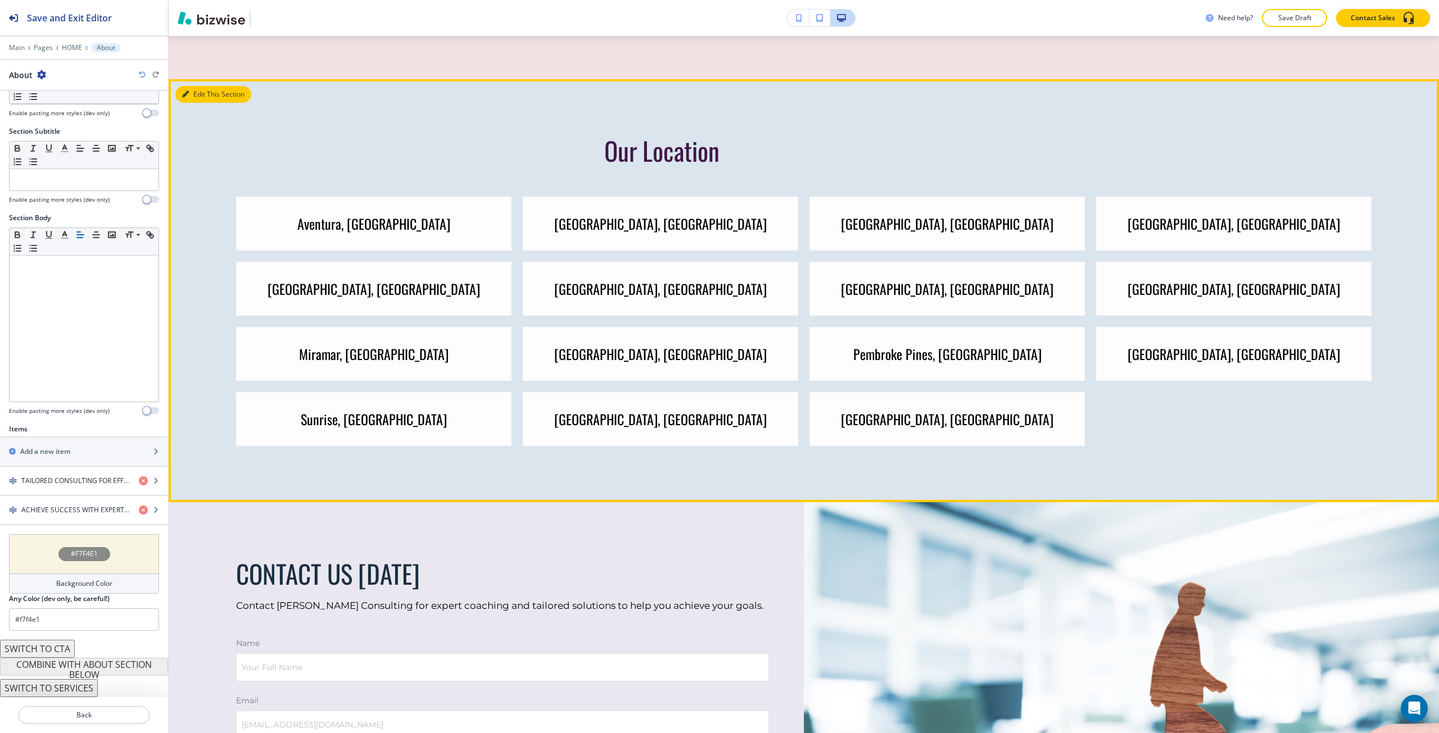
click at [199, 86] on button "Edit This Section" at bounding box center [213, 94] width 76 height 17
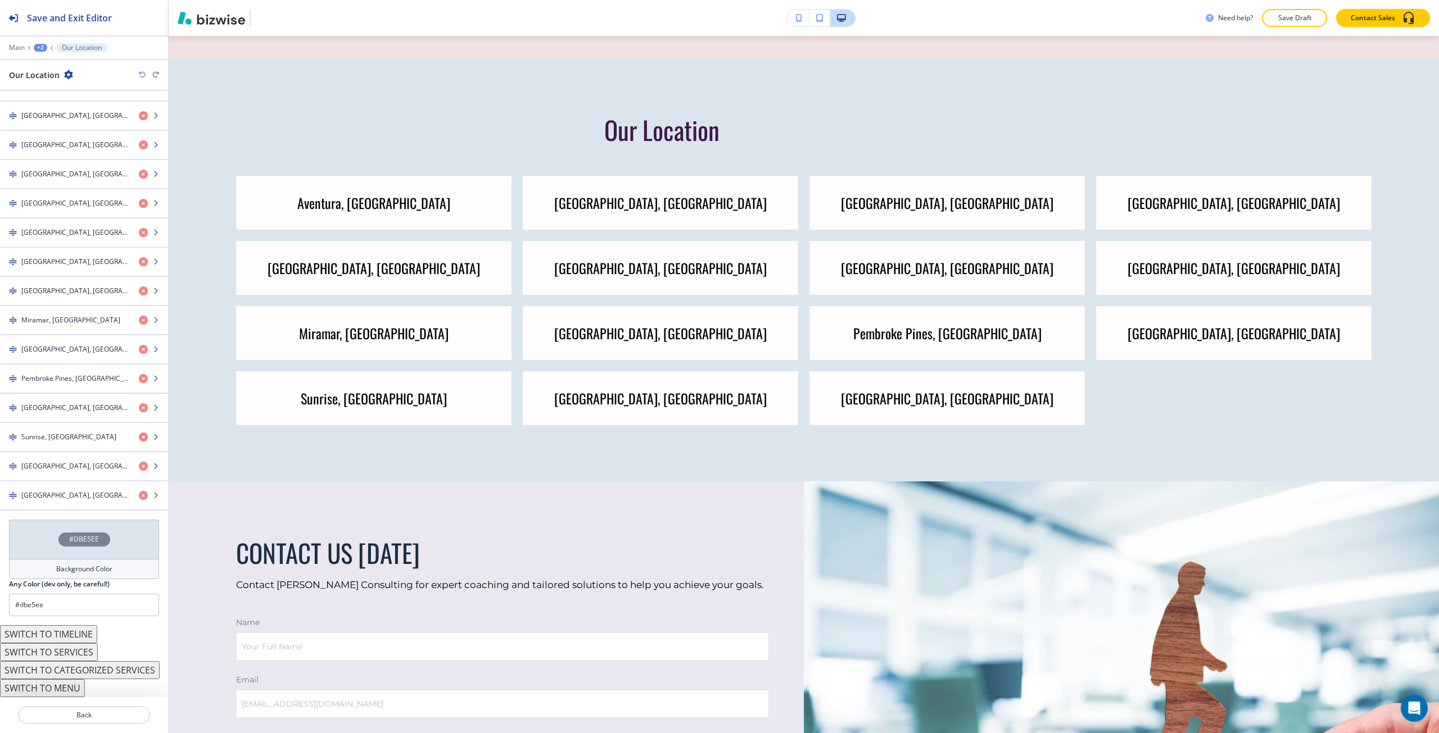
click at [88, 555] on div "#DBE5EE" at bounding box center [84, 539] width 150 height 39
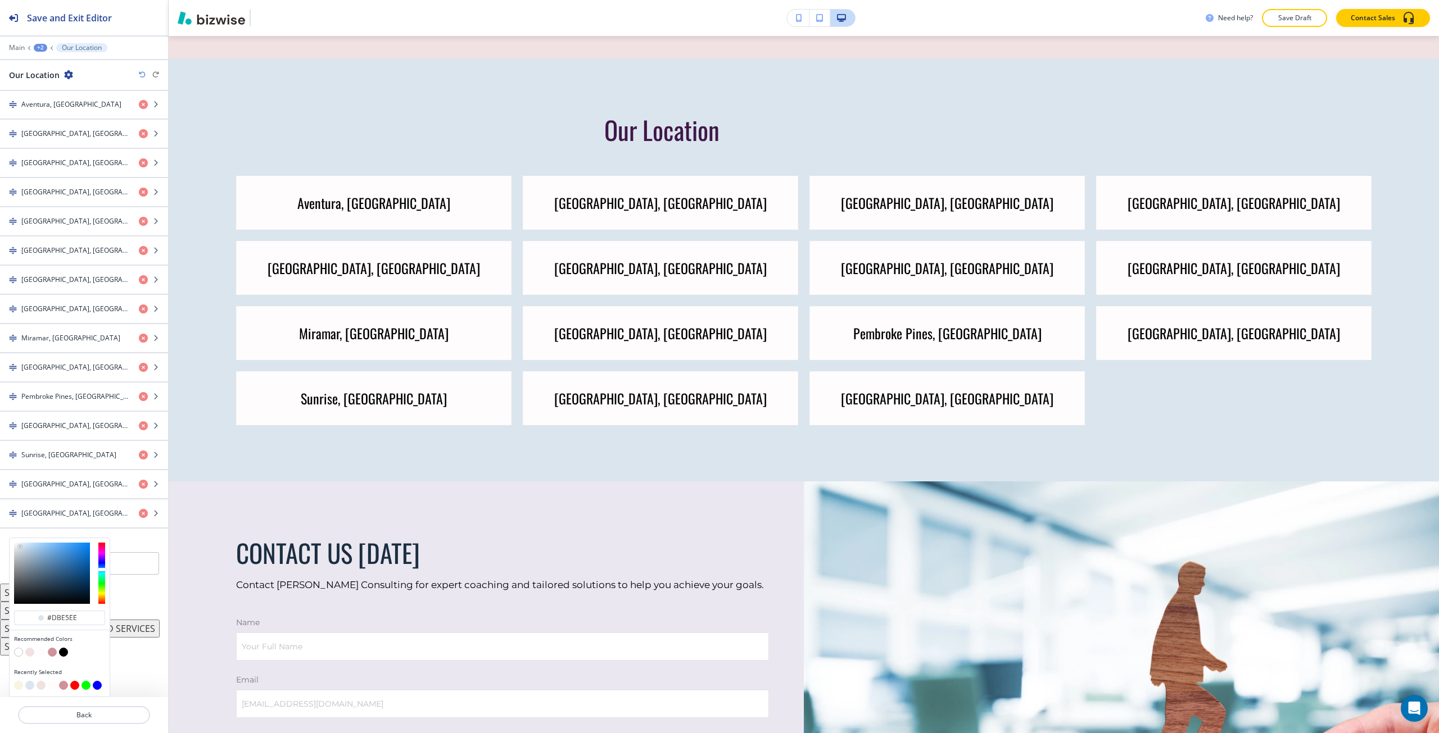
click at [16, 687] on button "button" at bounding box center [18, 685] width 9 height 9
type input "#f7f4e1"
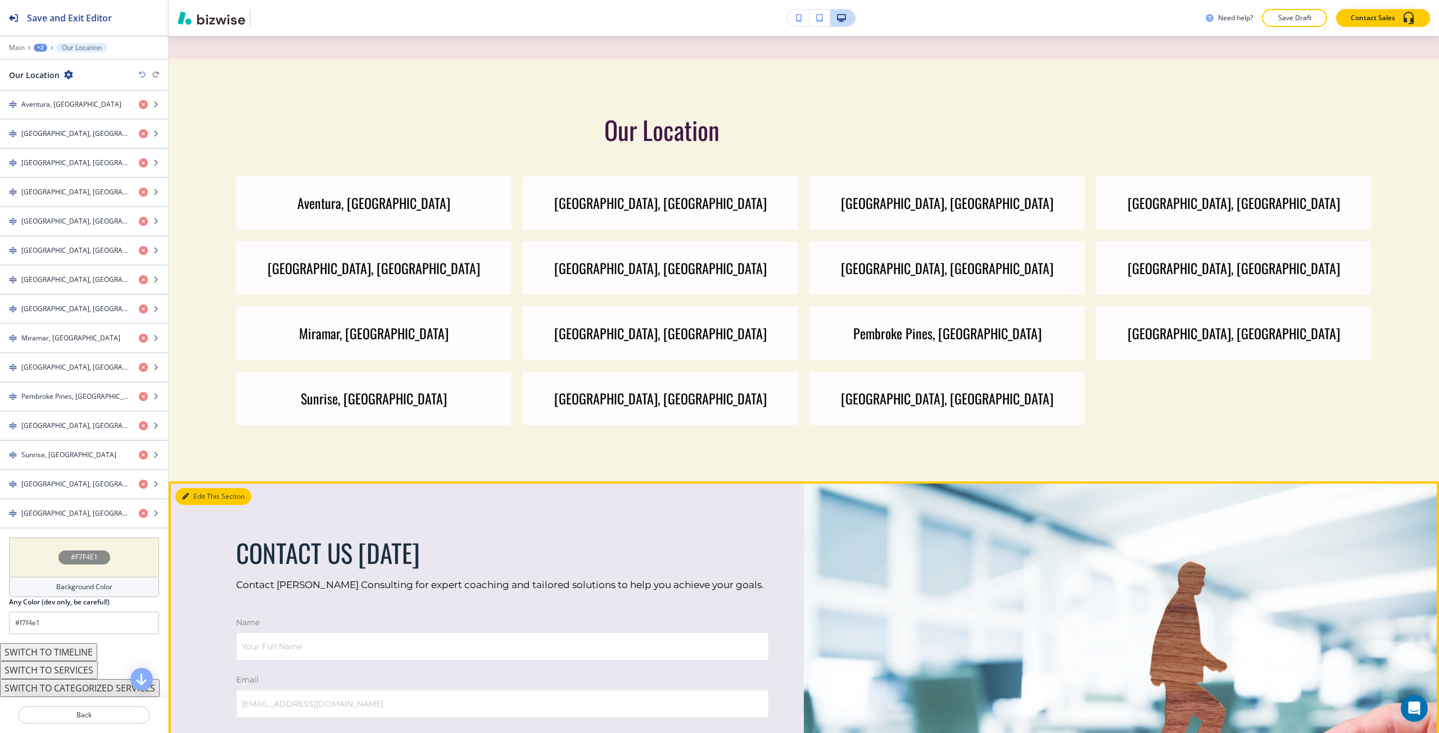
click at [191, 488] on button "Edit This Section" at bounding box center [213, 496] width 76 height 17
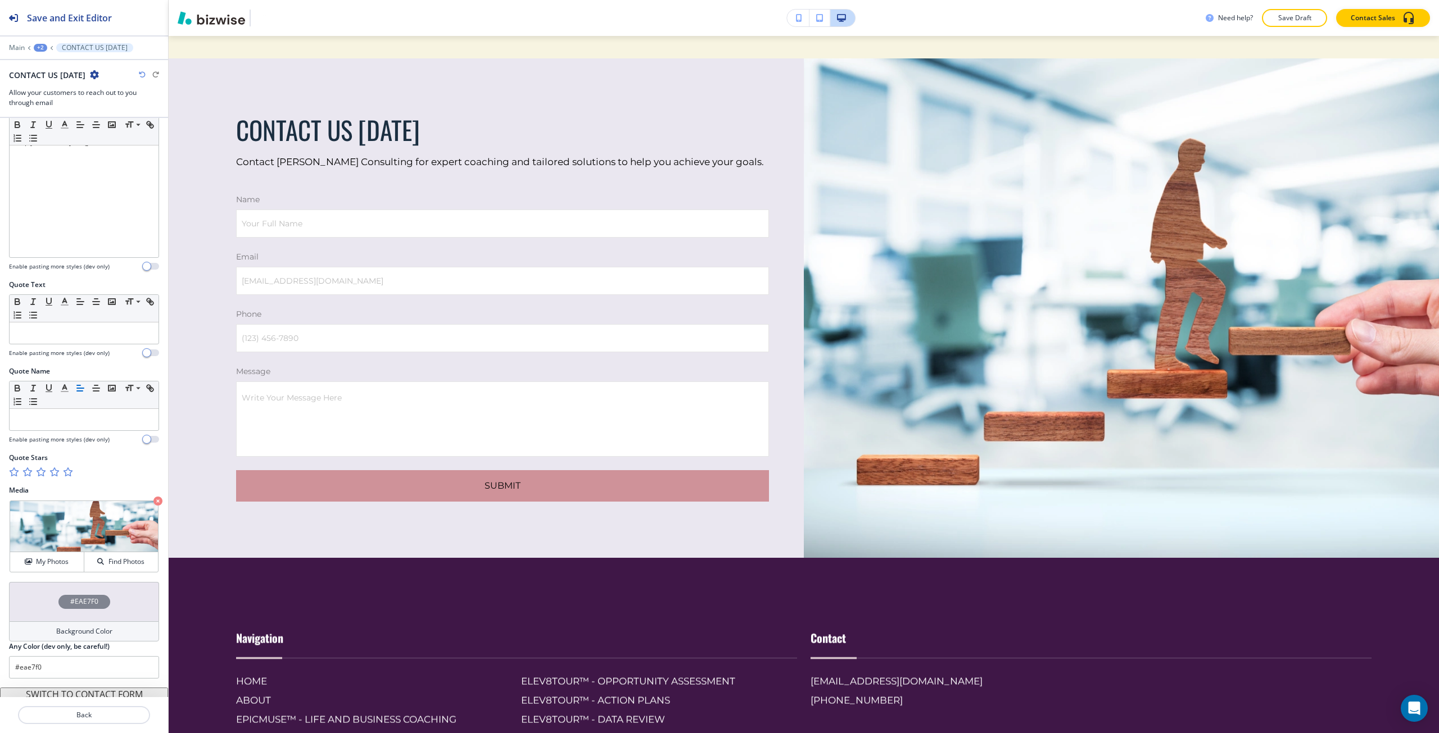
click at [61, 607] on div "#EAE7F0" at bounding box center [84, 602] width 52 height 14
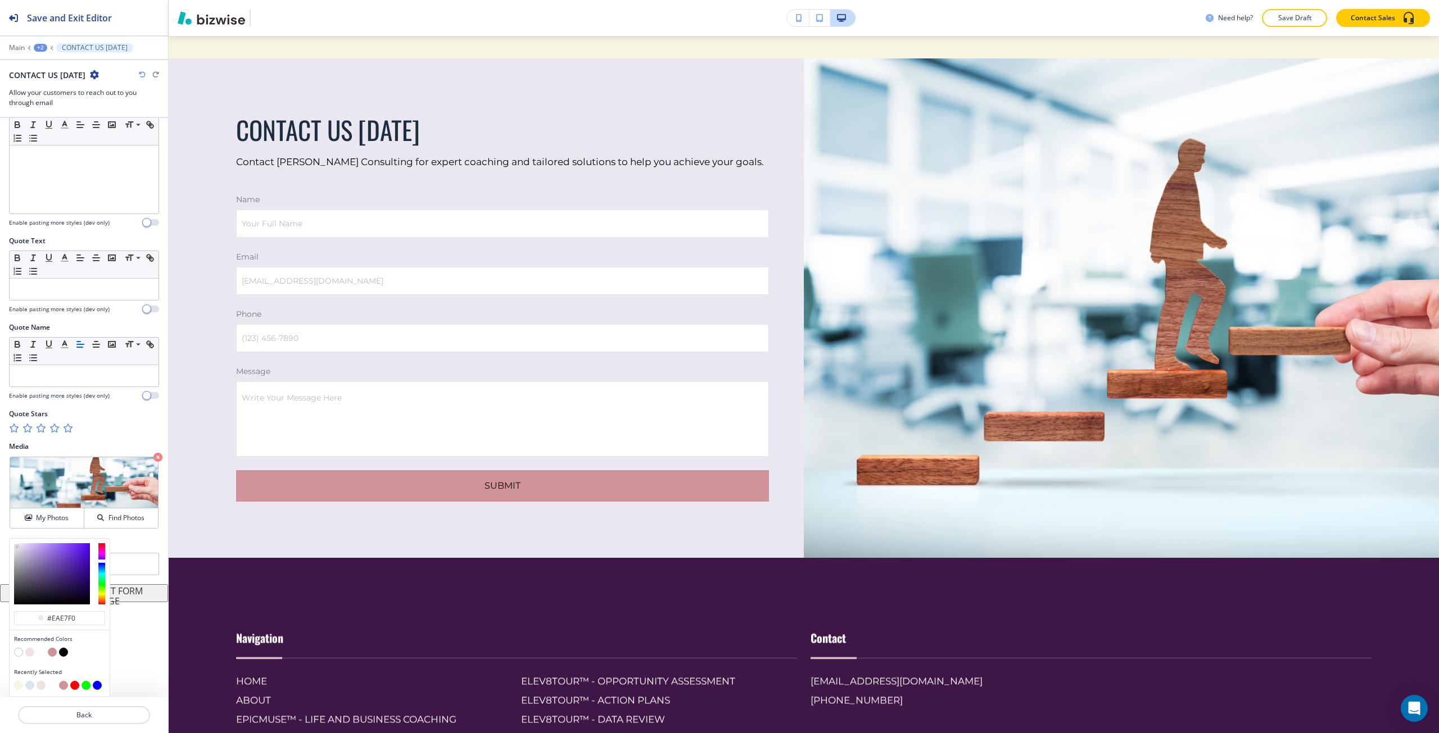
click at [39, 653] on button "button" at bounding box center [41, 652] width 9 height 9
type input "#fefcfc"
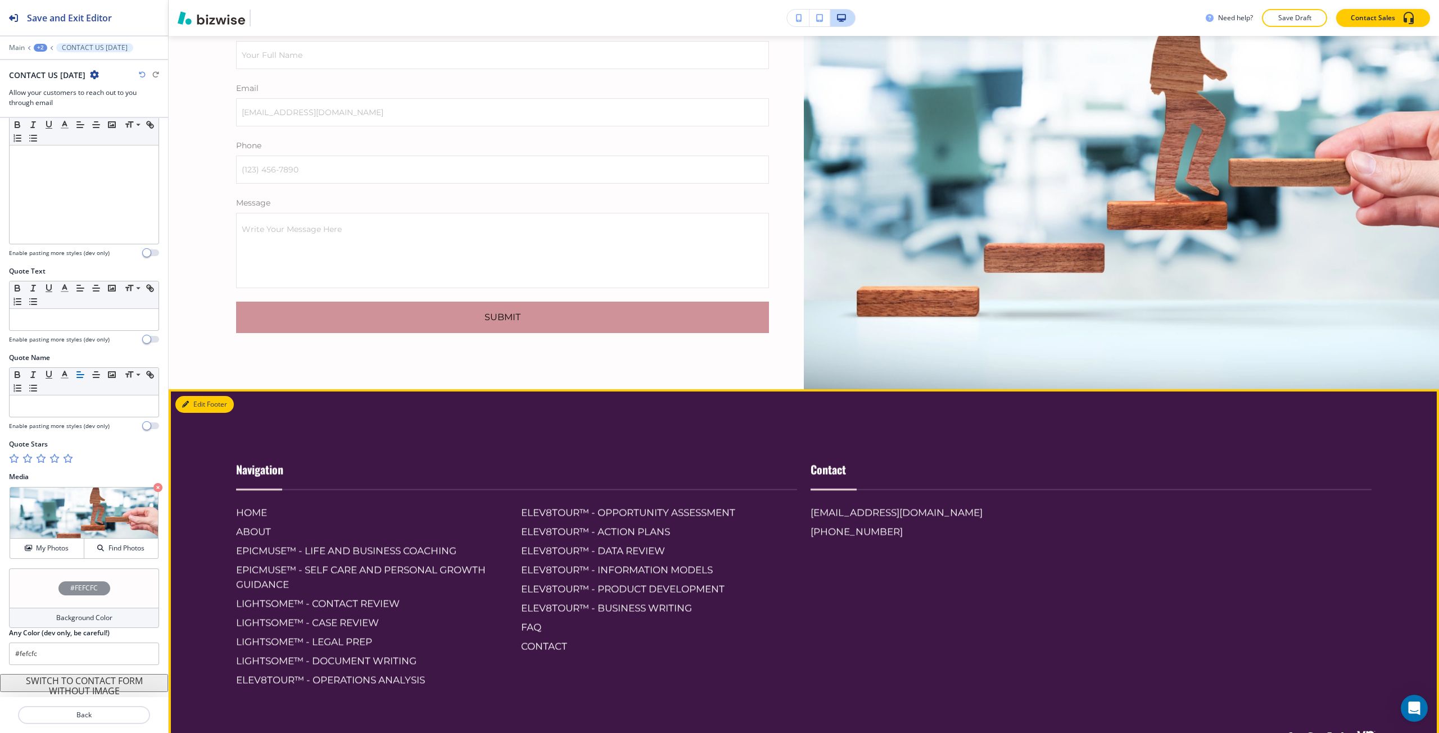
click at [200, 396] on button "Edit Footer" at bounding box center [204, 404] width 58 height 17
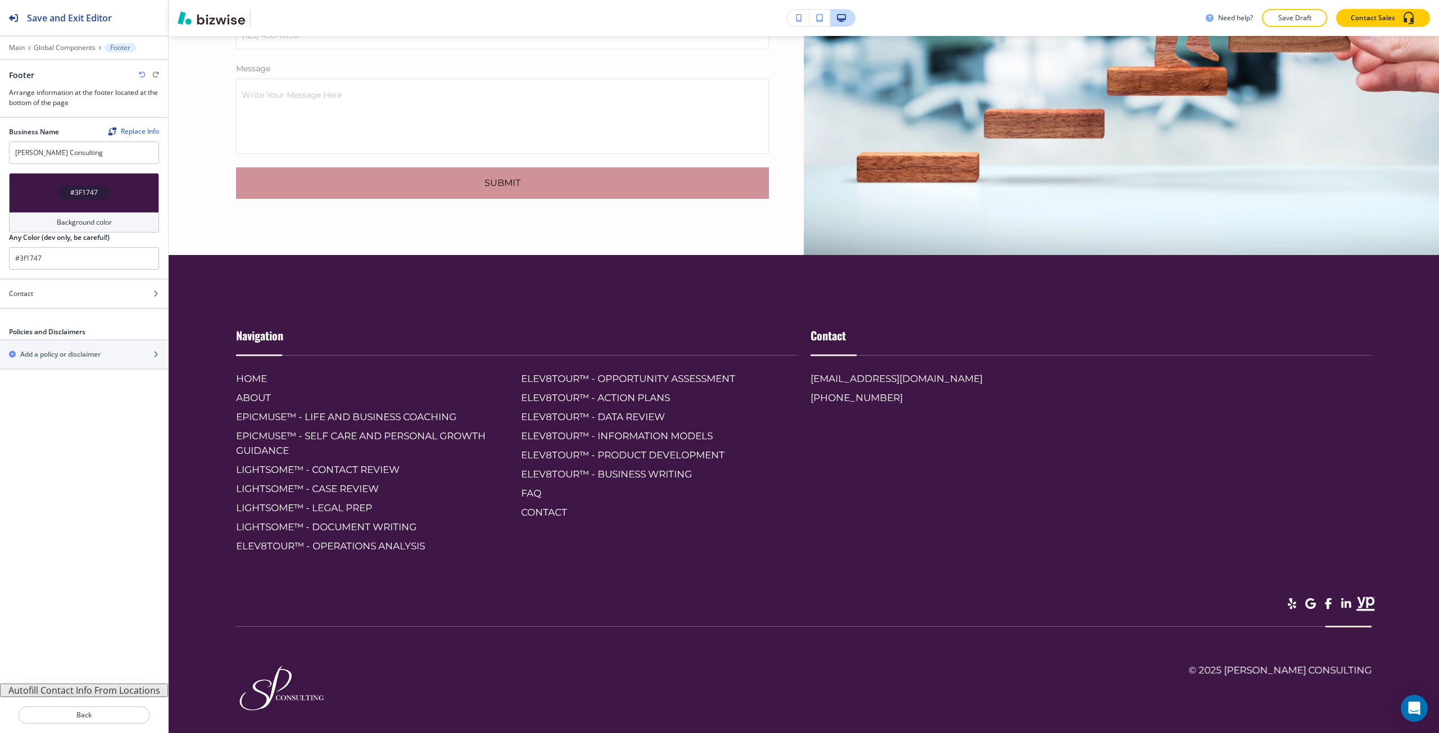
click at [107, 205] on div "#3F1747" at bounding box center [84, 192] width 150 height 39
click at [52, 350] on button "button" at bounding box center [52, 351] width 9 height 9
type input "#cf9299"
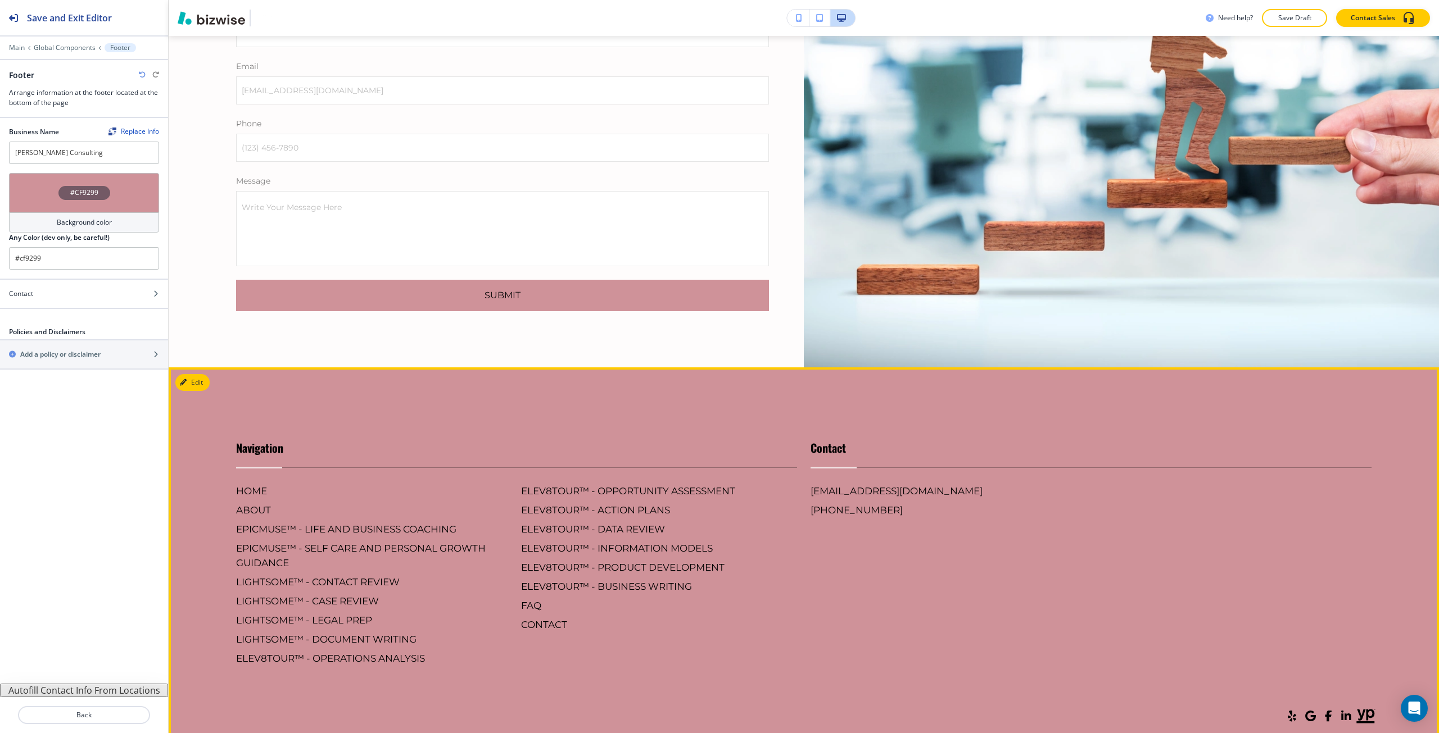
click at [482, 417] on div "Navigation HOME ABOUT EPICMUSE™ - LIFE AND BUSINESS COACHING EPICMUSE™ - SELF C…" at bounding box center [510, 541] width 574 height 249
